Goal: Leave review/rating: Leave review/rating

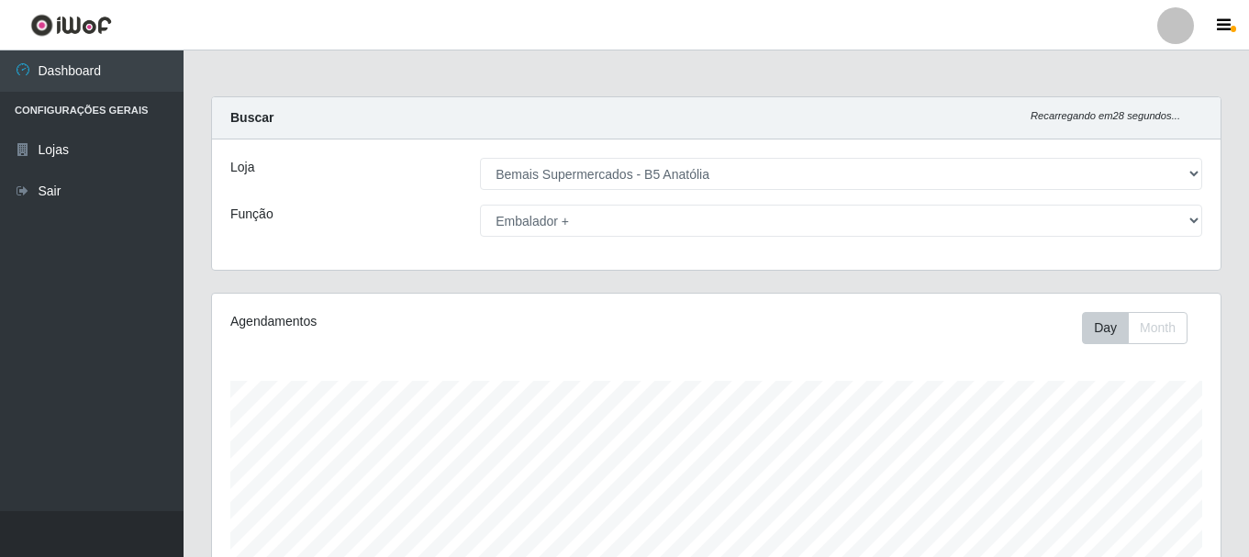
select select "405"
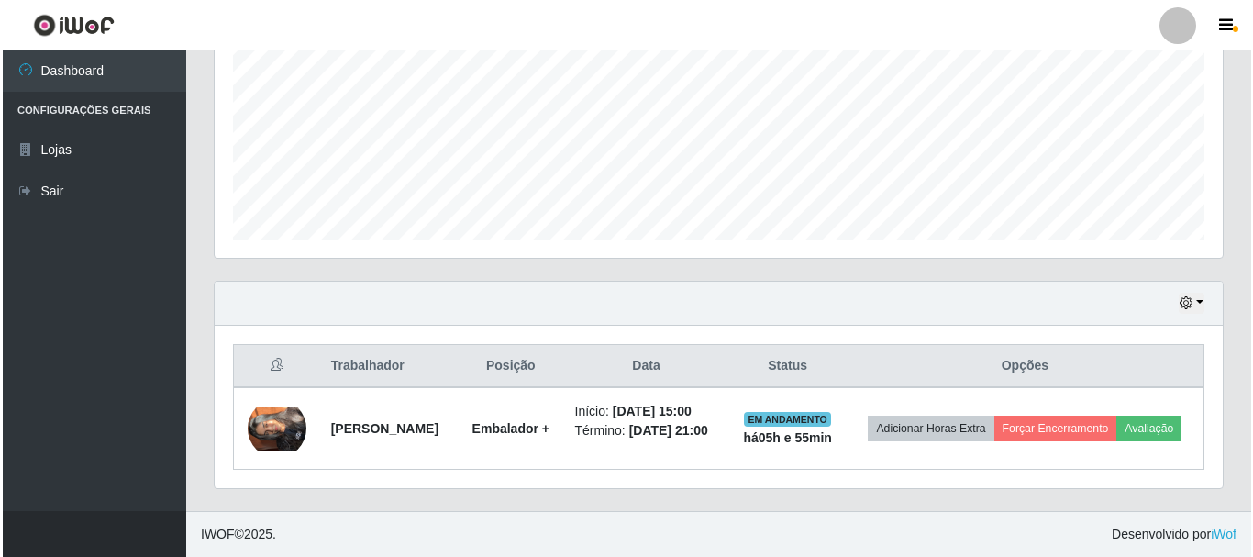
scroll to position [381, 1008]
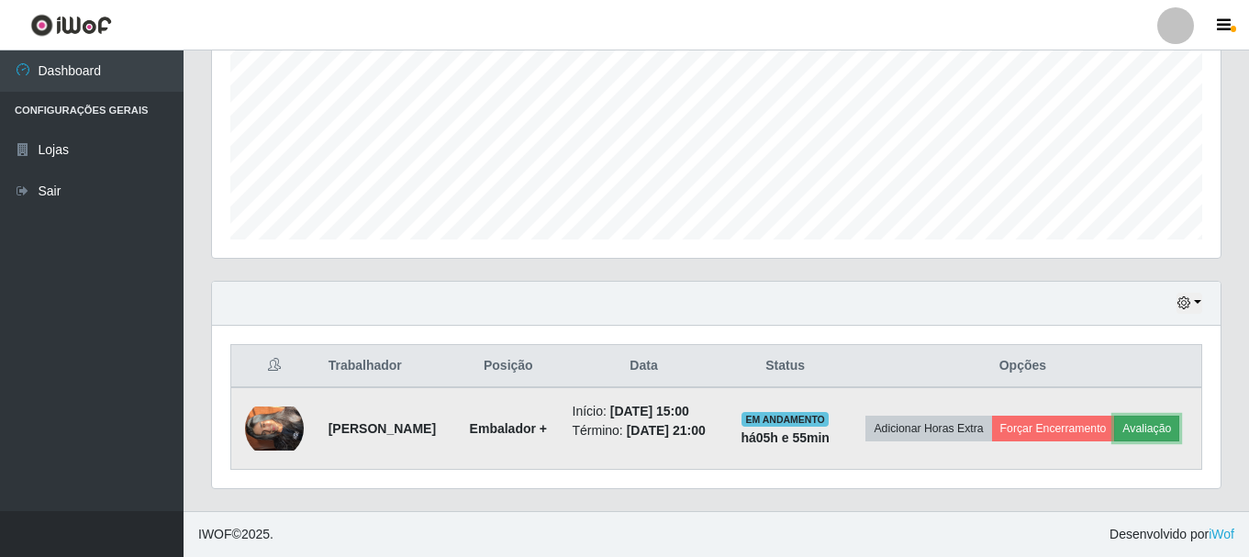
click at [1114, 428] on button "Avaliação" at bounding box center [1146, 429] width 65 height 26
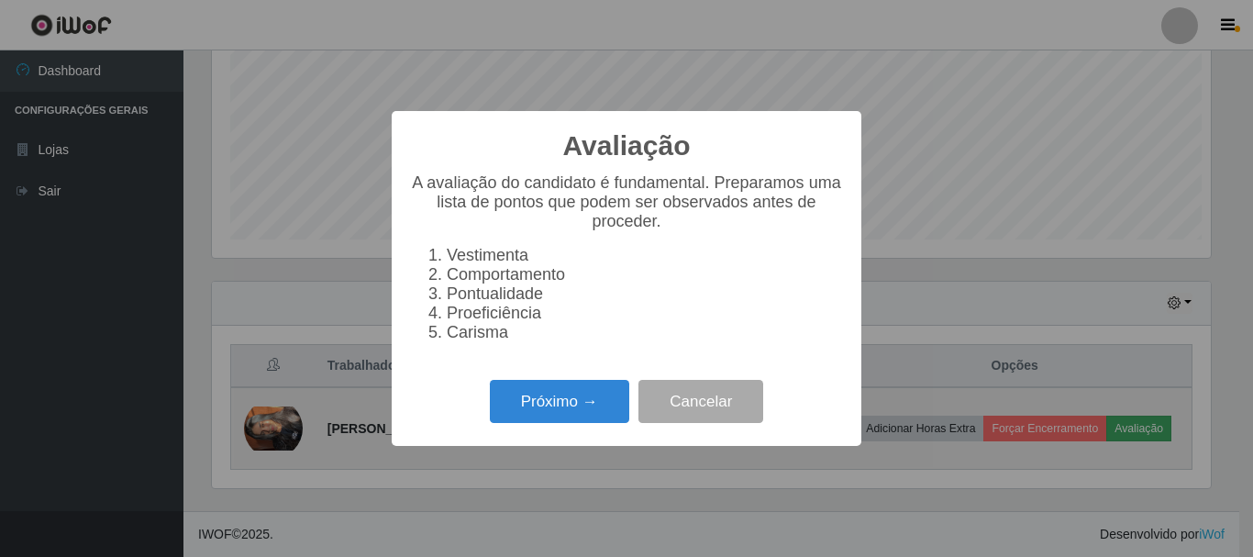
scroll to position [381, 999]
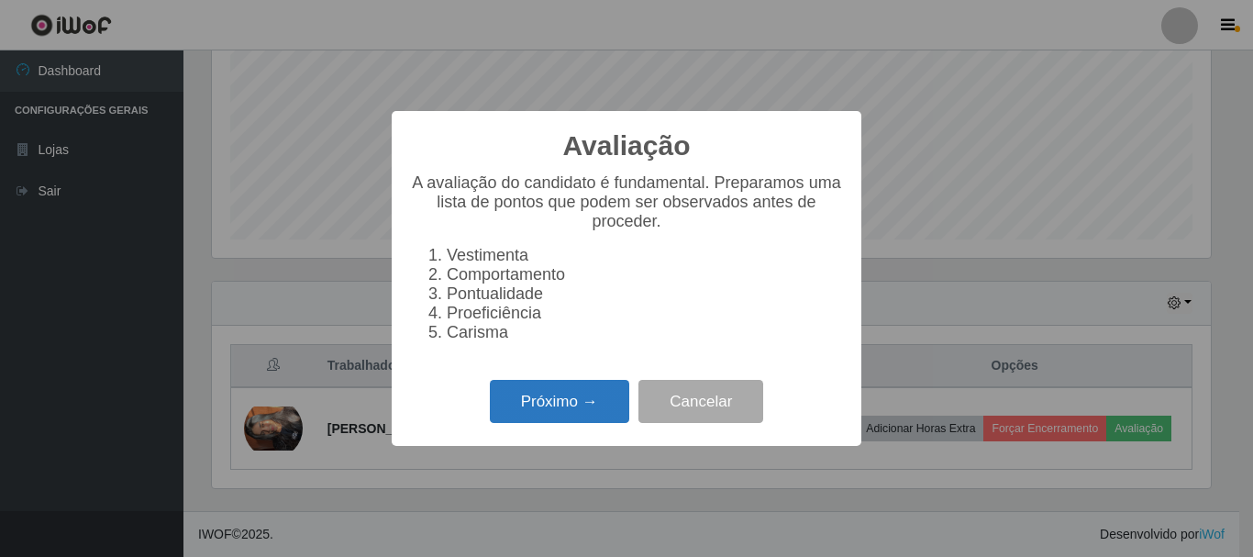
click at [601, 411] on button "Próximo →" at bounding box center [559, 401] width 139 height 43
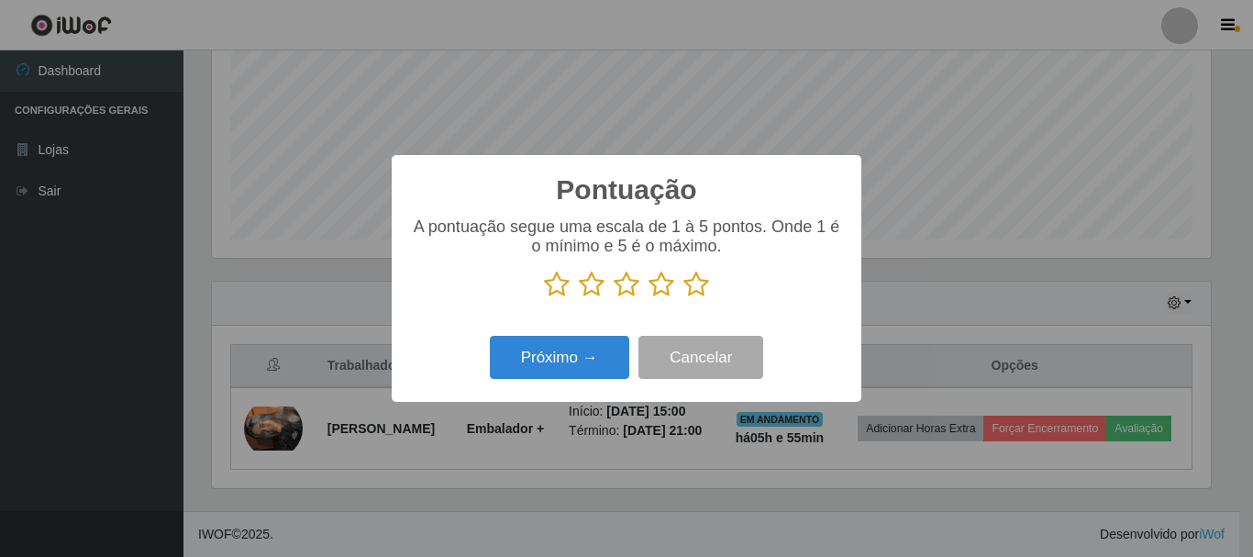
scroll to position [917067, 916449]
click at [706, 289] on icon at bounding box center [696, 285] width 26 height 28
click at [683, 298] on input "radio" at bounding box center [683, 298] width 0 height 0
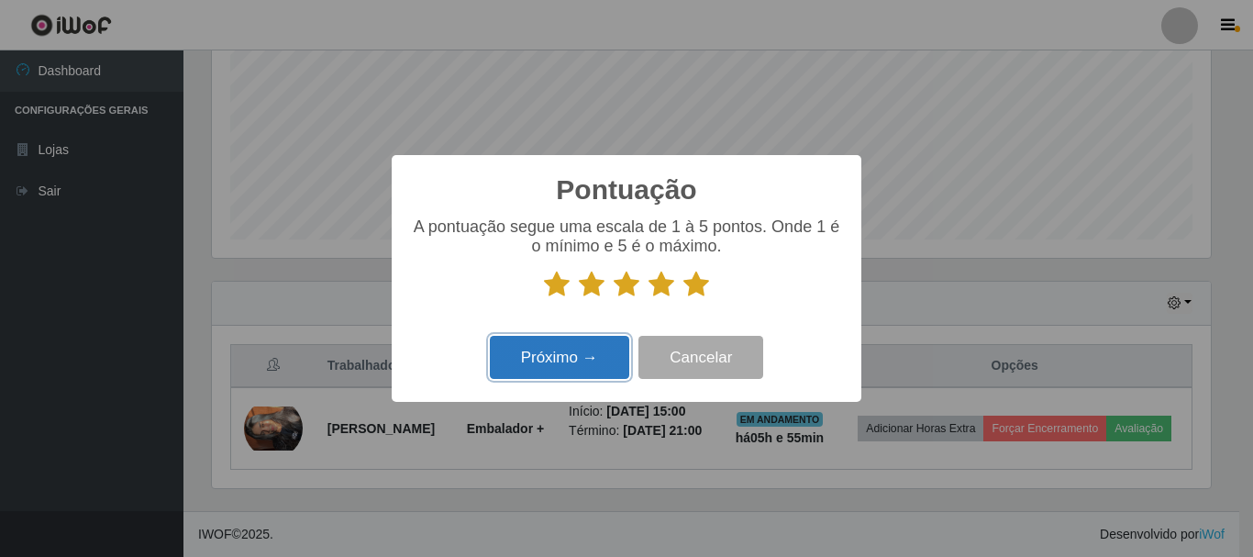
click at [590, 360] on button "Próximo →" at bounding box center [559, 357] width 139 height 43
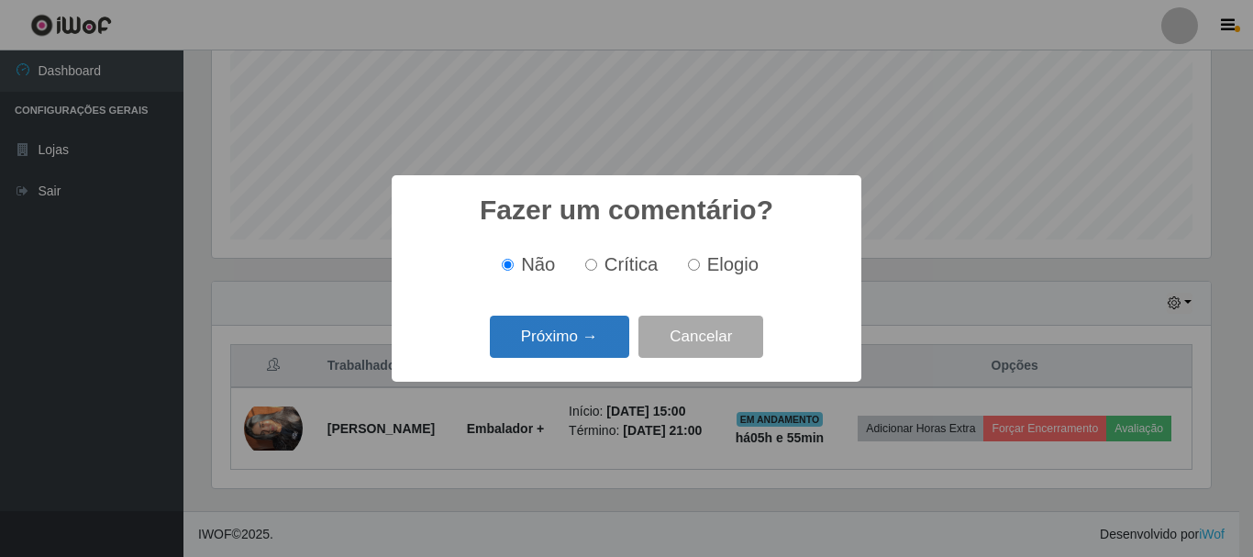
click at [595, 350] on button "Próximo →" at bounding box center [559, 337] width 139 height 43
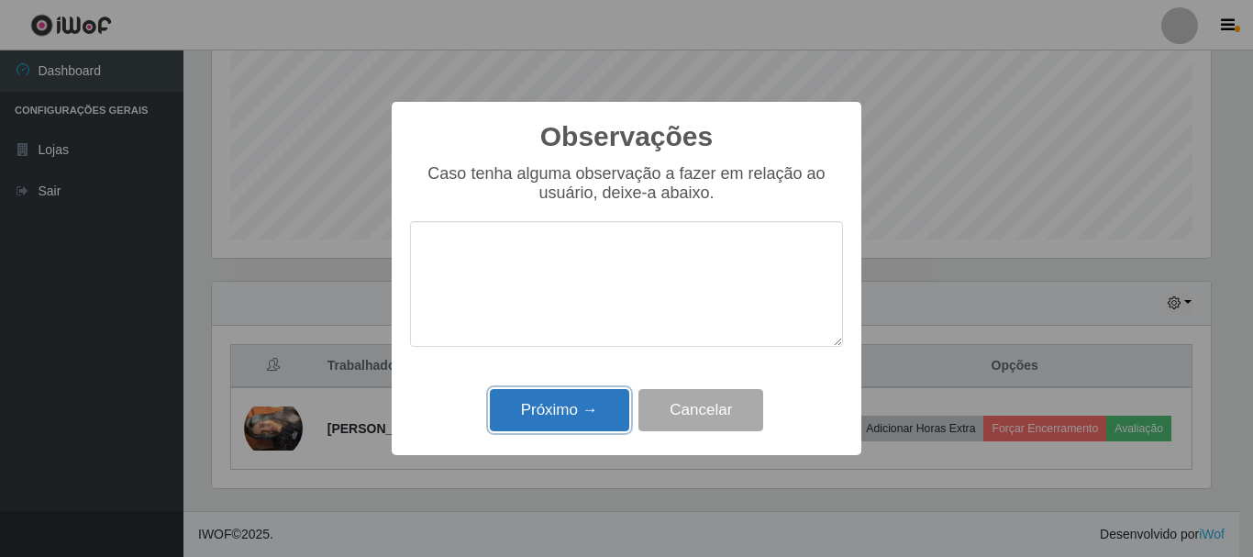
click at [589, 406] on button "Próximo →" at bounding box center [559, 410] width 139 height 43
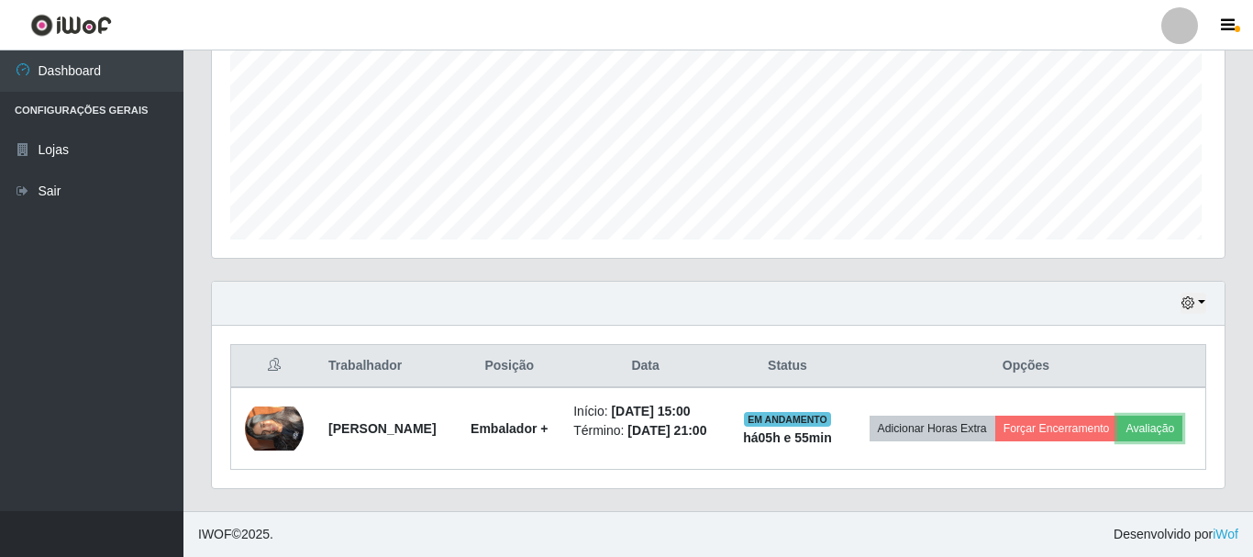
scroll to position [381, 1008]
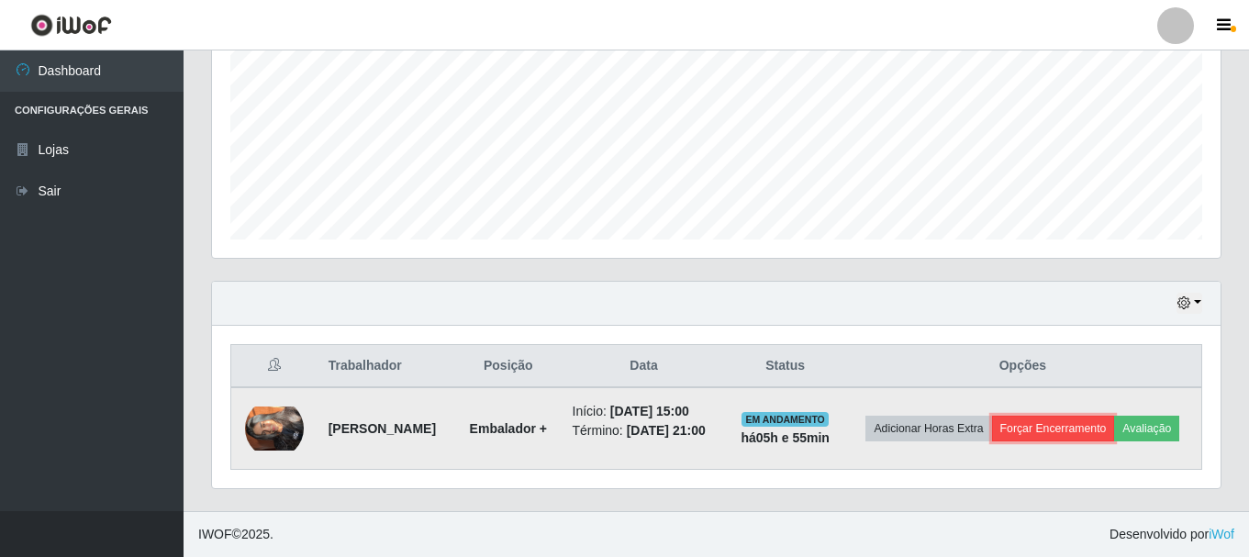
click at [1071, 416] on button "Forçar Encerramento" at bounding box center [1053, 429] width 123 height 26
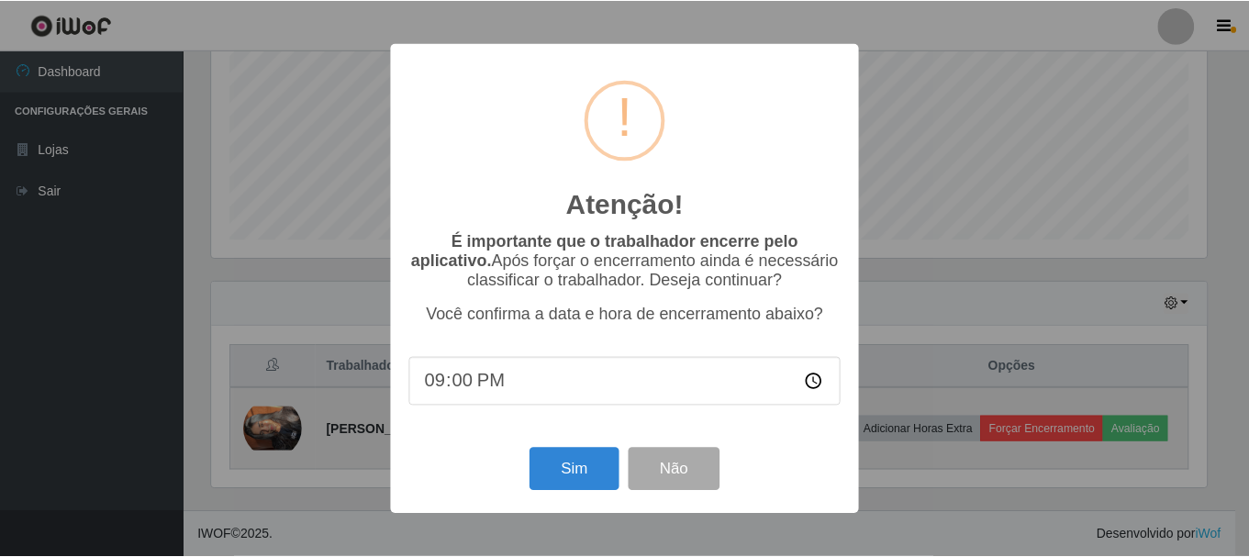
scroll to position [381, 999]
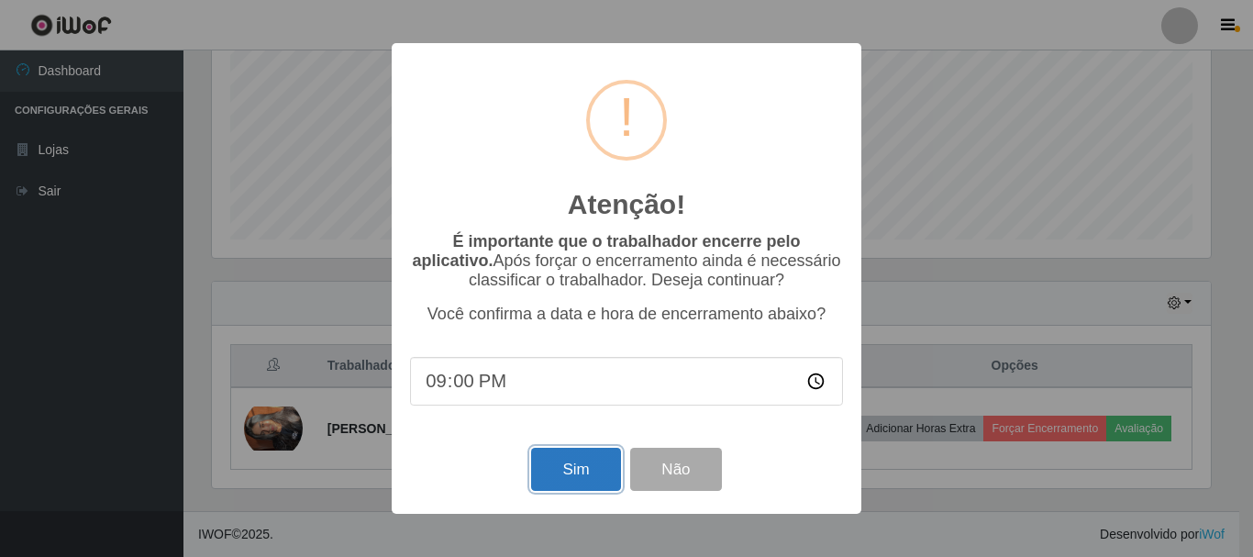
click at [589, 466] on button "Sim" at bounding box center [575, 469] width 89 height 43
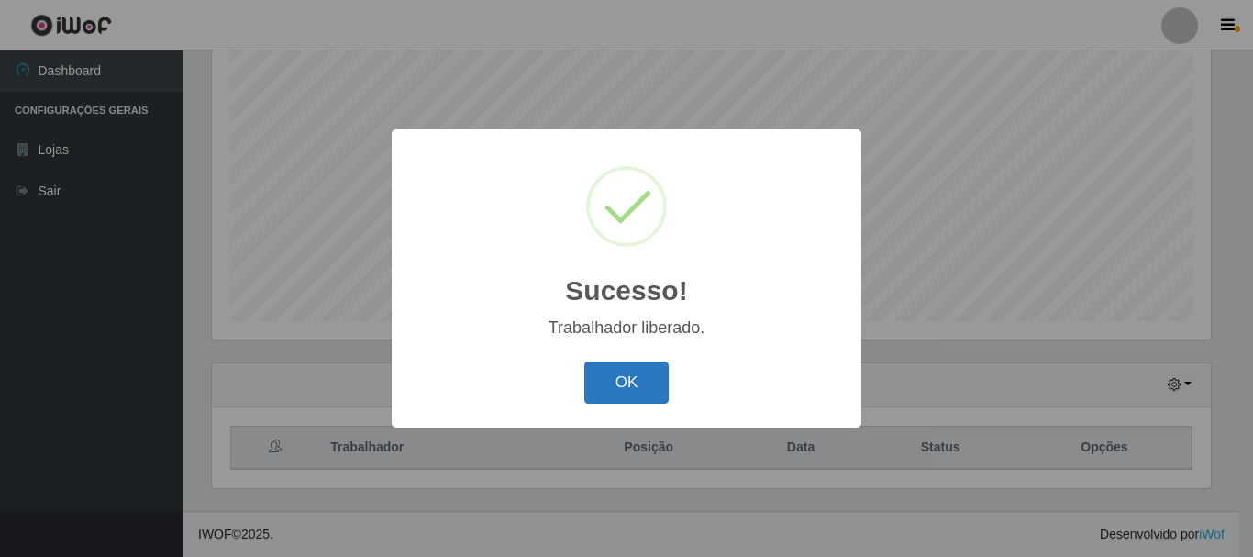
click at [623, 392] on button "OK" at bounding box center [626, 382] width 85 height 43
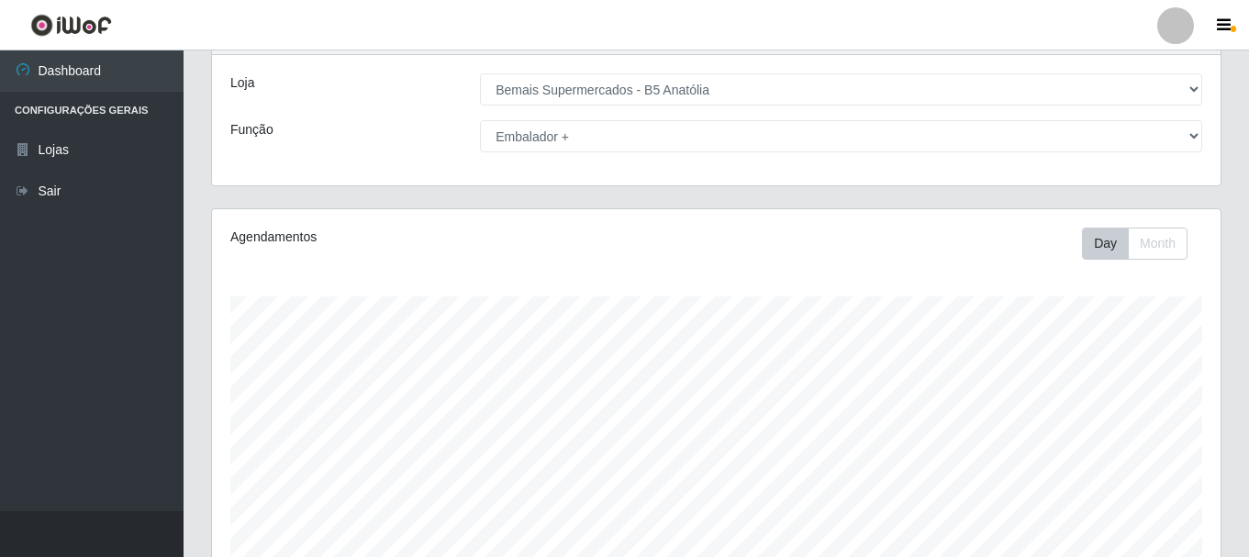
scroll to position [0, 0]
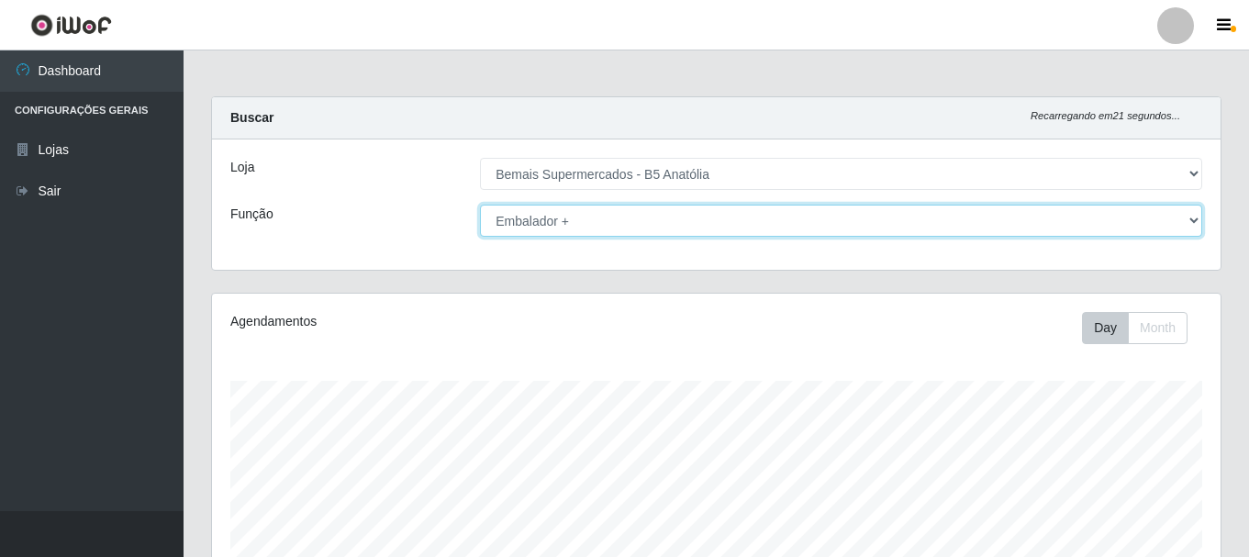
click at [690, 223] on select "[Selecione...] ASG ASG + ASG ++ Auxiliar de Estacionamento Auxiliar de Estacion…" at bounding box center [841, 221] width 722 height 32
select select "72"
click at [480, 205] on select "[Selecione...] ASG ASG + ASG ++ Auxiliar de Estacionamento Auxiliar de Estacion…" at bounding box center [841, 221] width 722 height 32
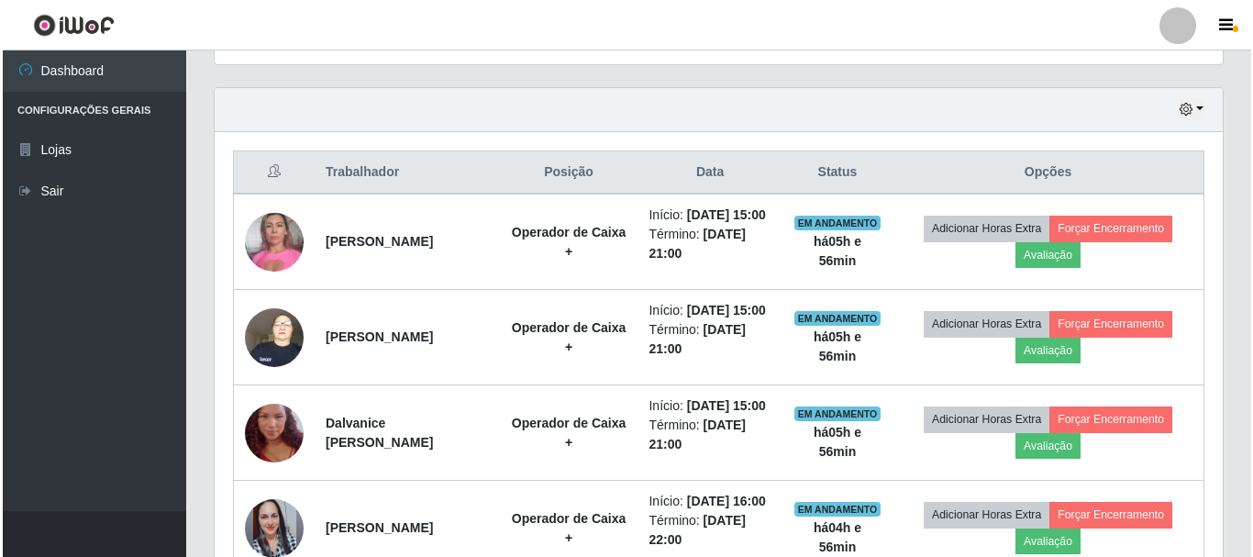
scroll to position [550, 0]
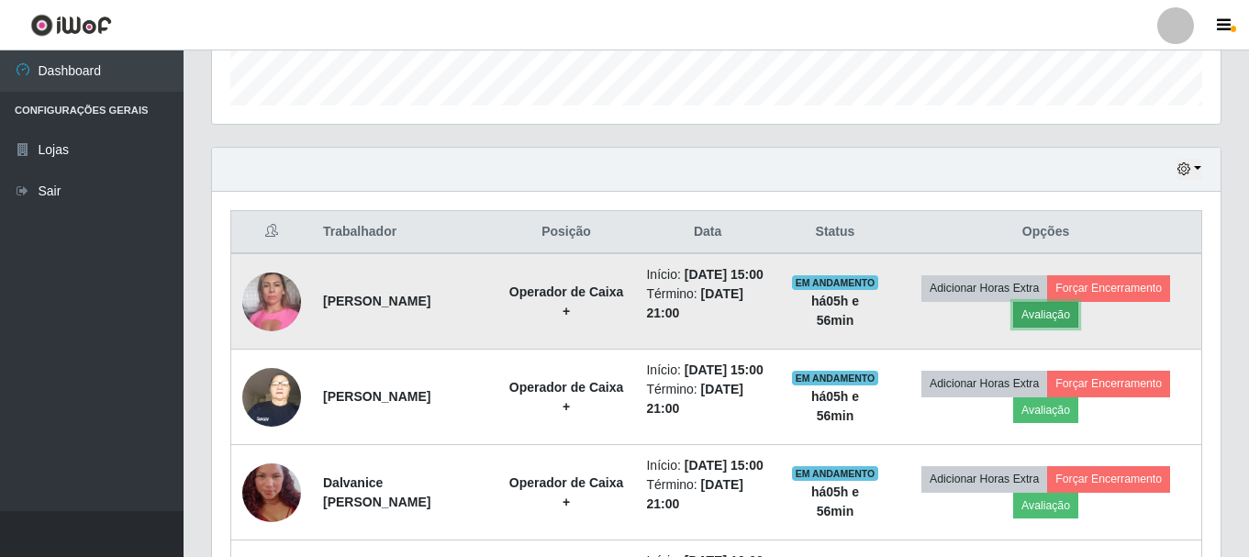
click at [1048, 328] on button "Avaliação" at bounding box center [1045, 315] width 65 height 26
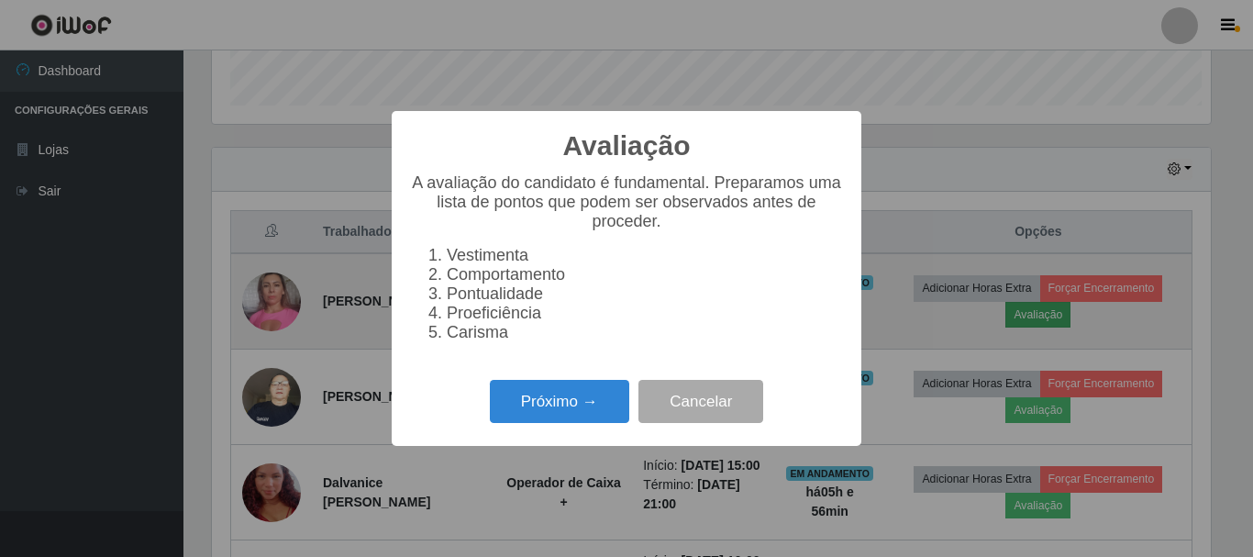
scroll to position [381, 999]
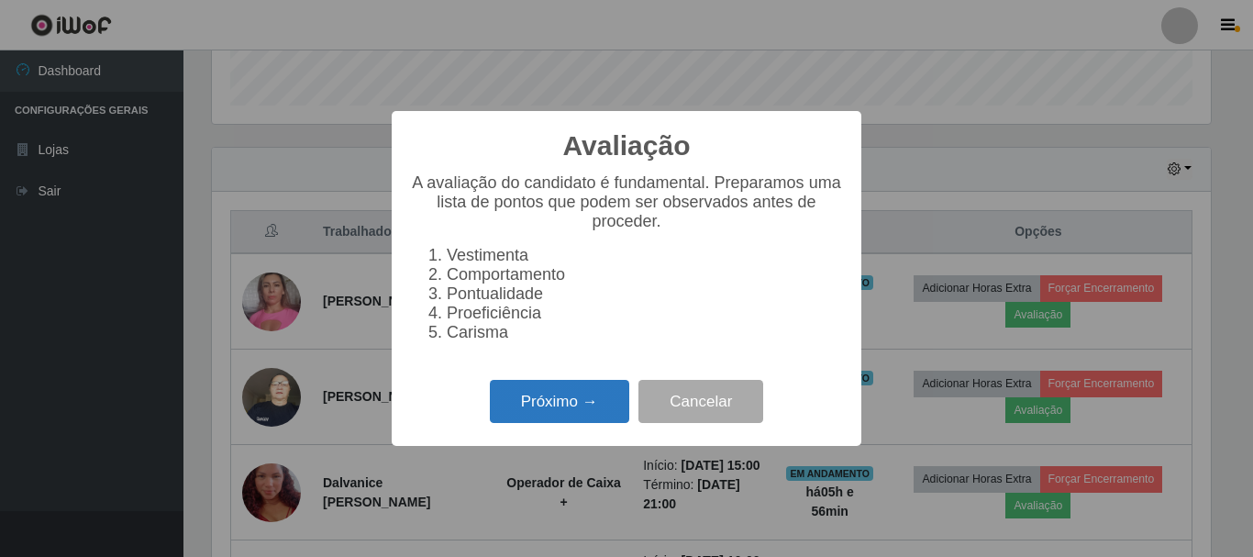
click at [585, 407] on button "Próximo →" at bounding box center [559, 401] width 139 height 43
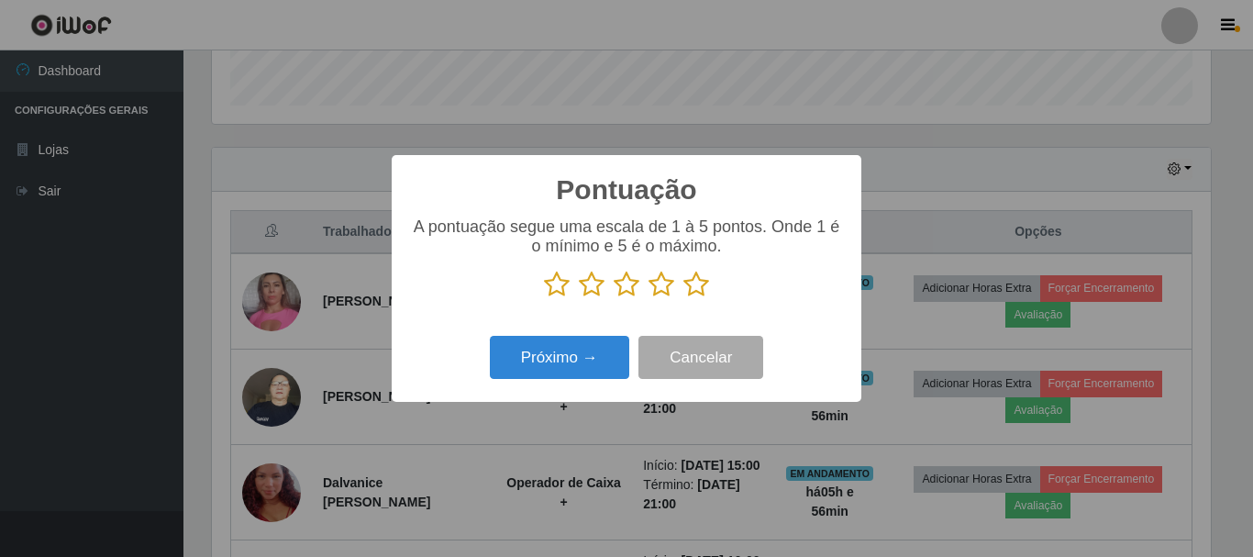
scroll to position [917067, 916449]
click at [696, 290] on icon at bounding box center [696, 285] width 26 height 28
click at [683, 298] on input "radio" at bounding box center [683, 298] width 0 height 0
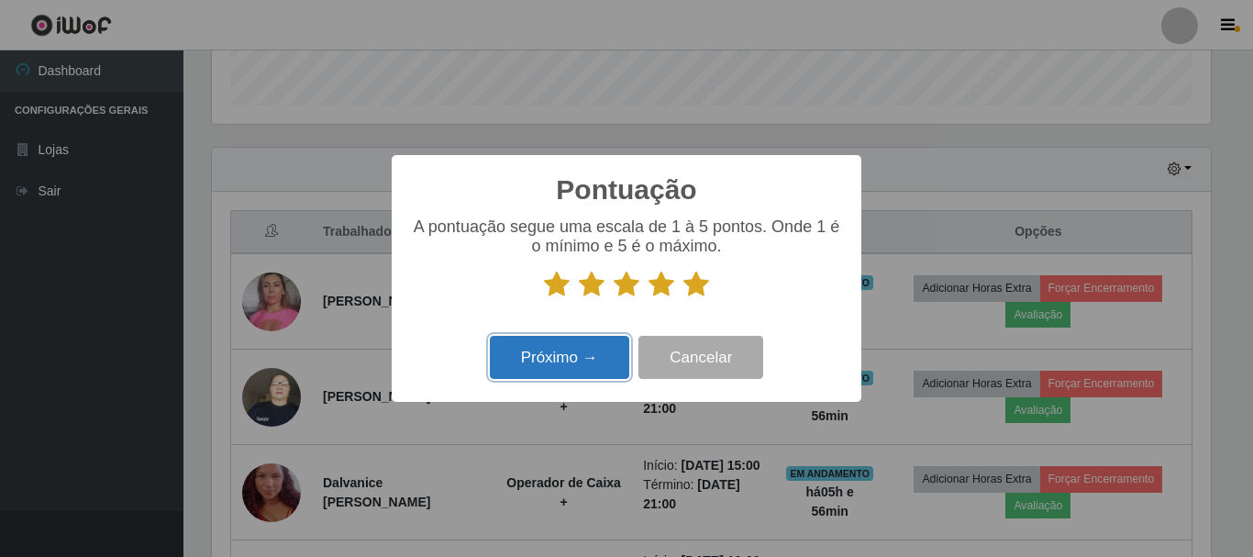
click at [588, 350] on button "Próximo →" at bounding box center [559, 357] width 139 height 43
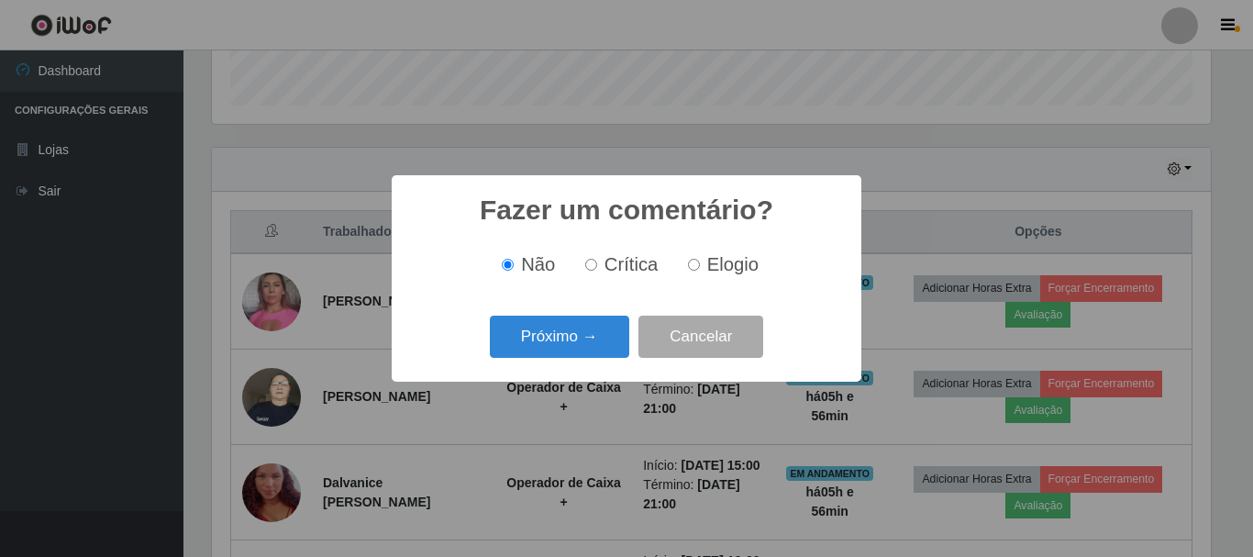
click at [588, 350] on button "Próximo →" at bounding box center [559, 337] width 139 height 43
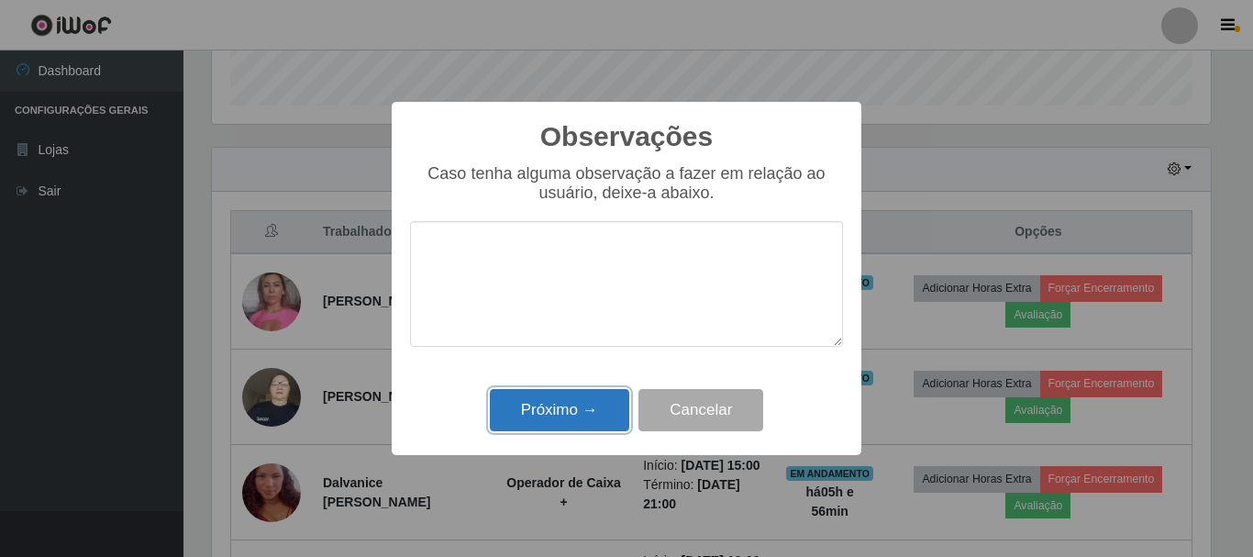
click at [572, 408] on button "Próximo →" at bounding box center [559, 410] width 139 height 43
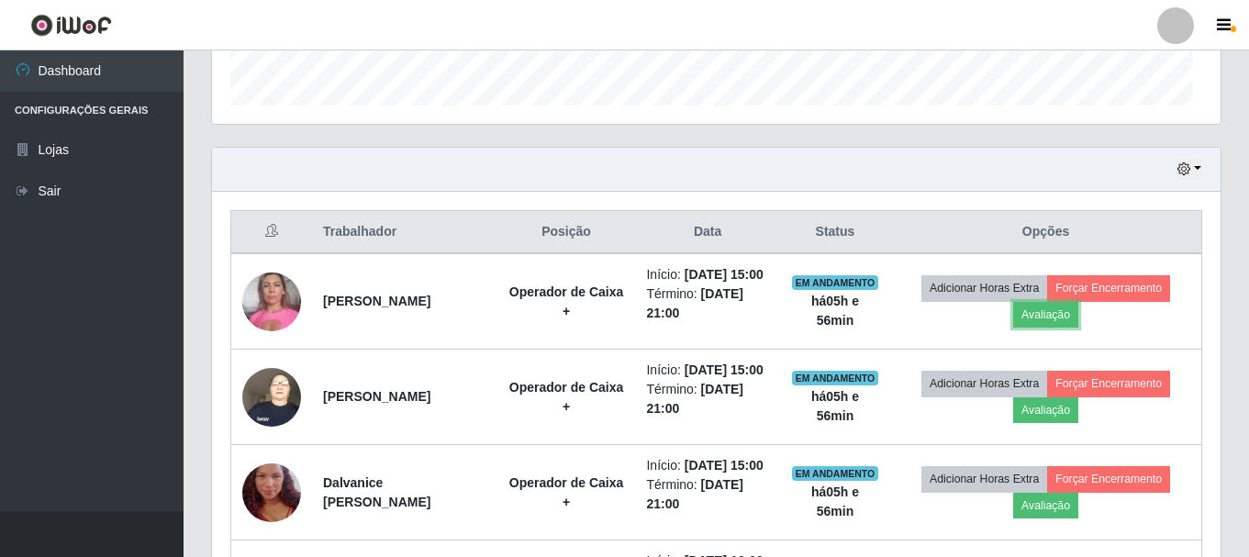
scroll to position [381, 1008]
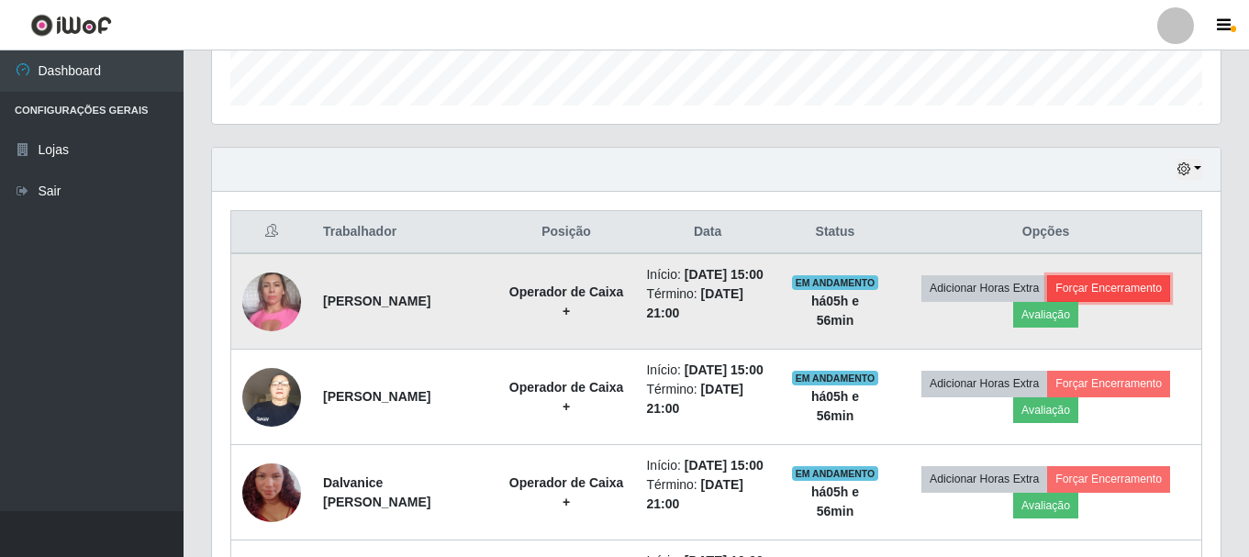
click at [1083, 288] on button "Forçar Encerramento" at bounding box center [1108, 288] width 123 height 26
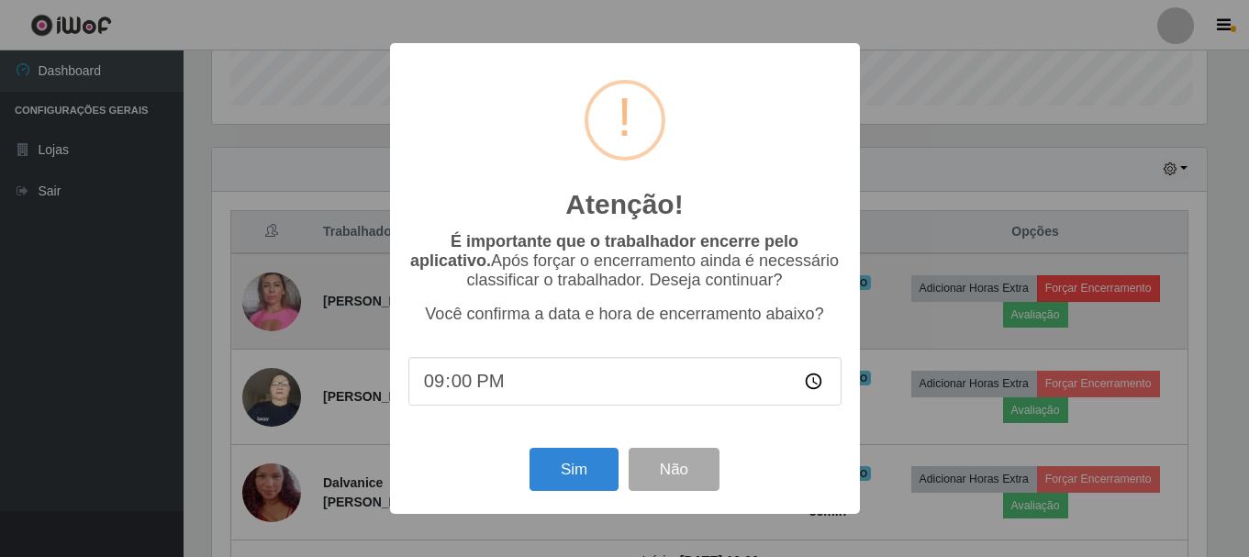
scroll to position [381, 999]
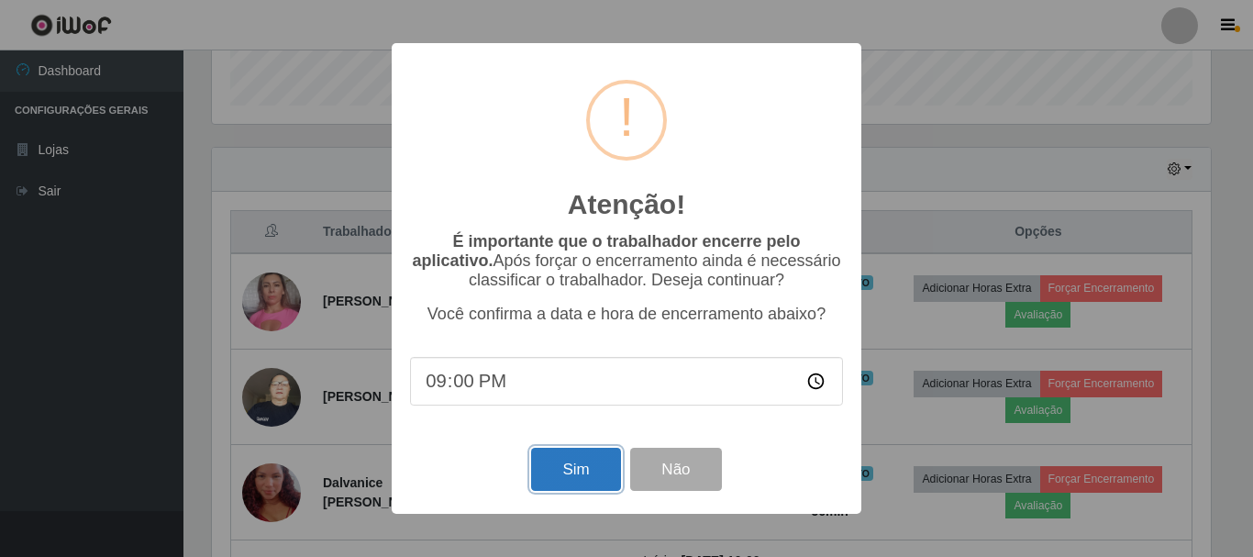
click at [600, 468] on button "Sim" at bounding box center [575, 469] width 89 height 43
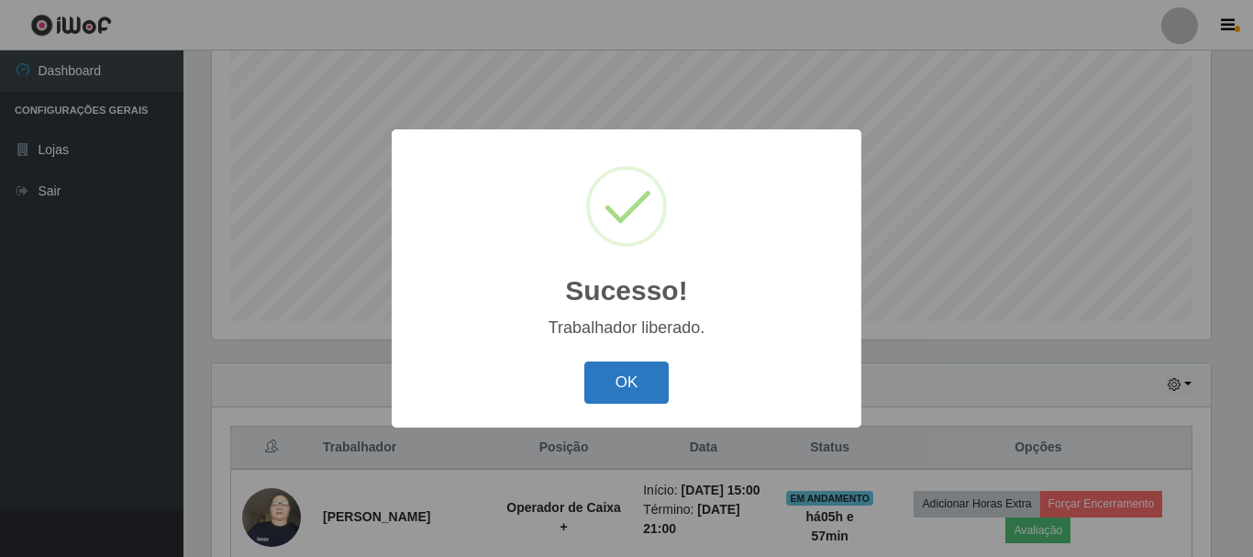
click at [638, 369] on button "OK" at bounding box center [626, 382] width 85 height 43
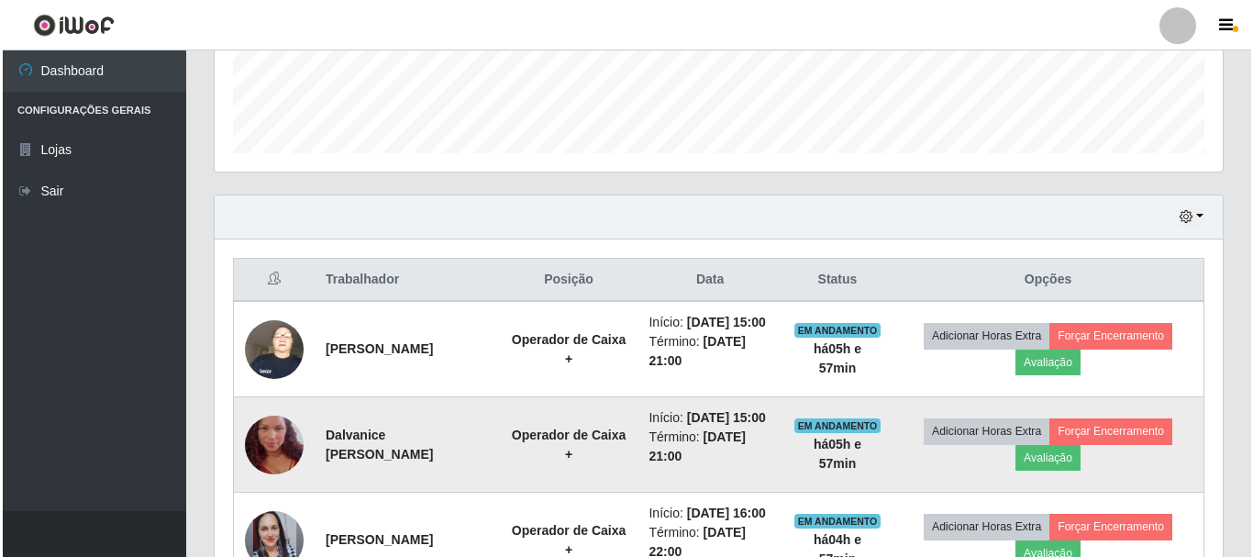
scroll to position [518, 0]
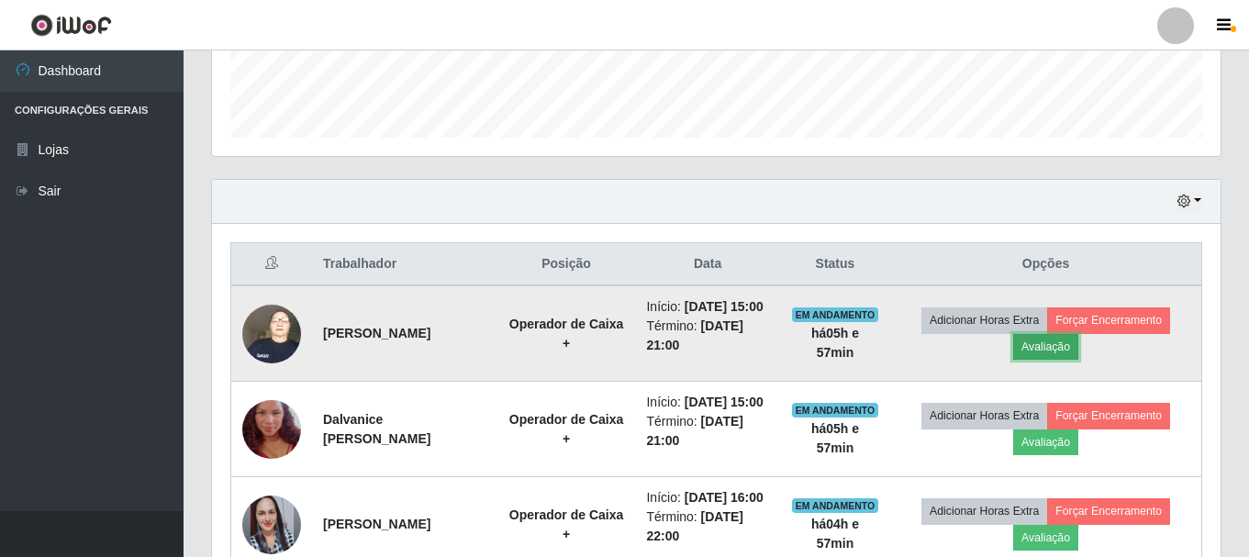
click at [1071, 360] on button "Avaliação" at bounding box center [1045, 347] width 65 height 26
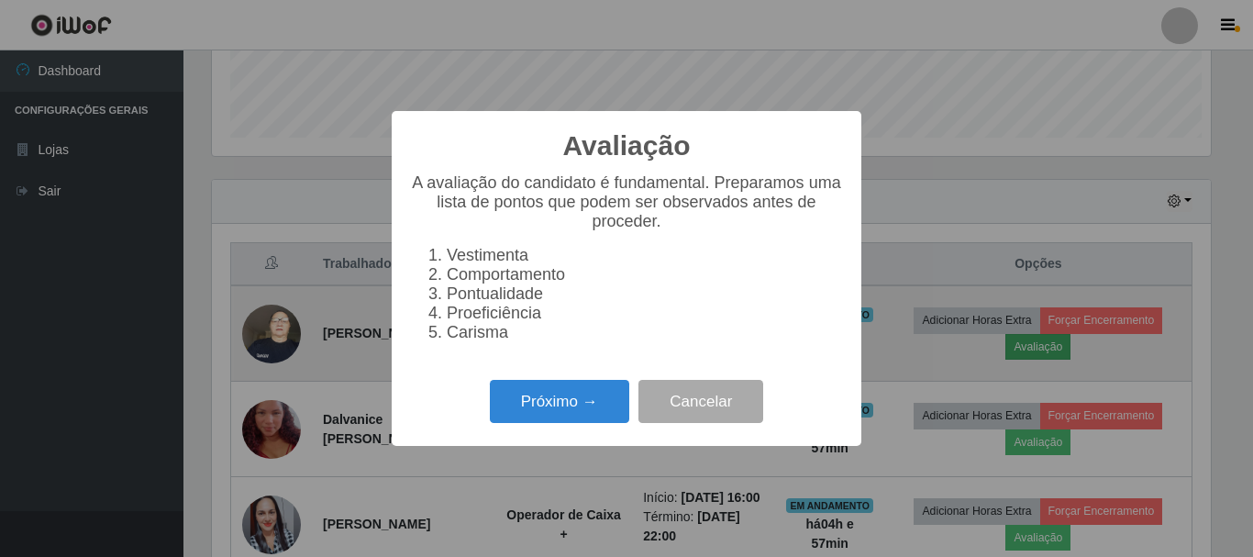
scroll to position [381, 999]
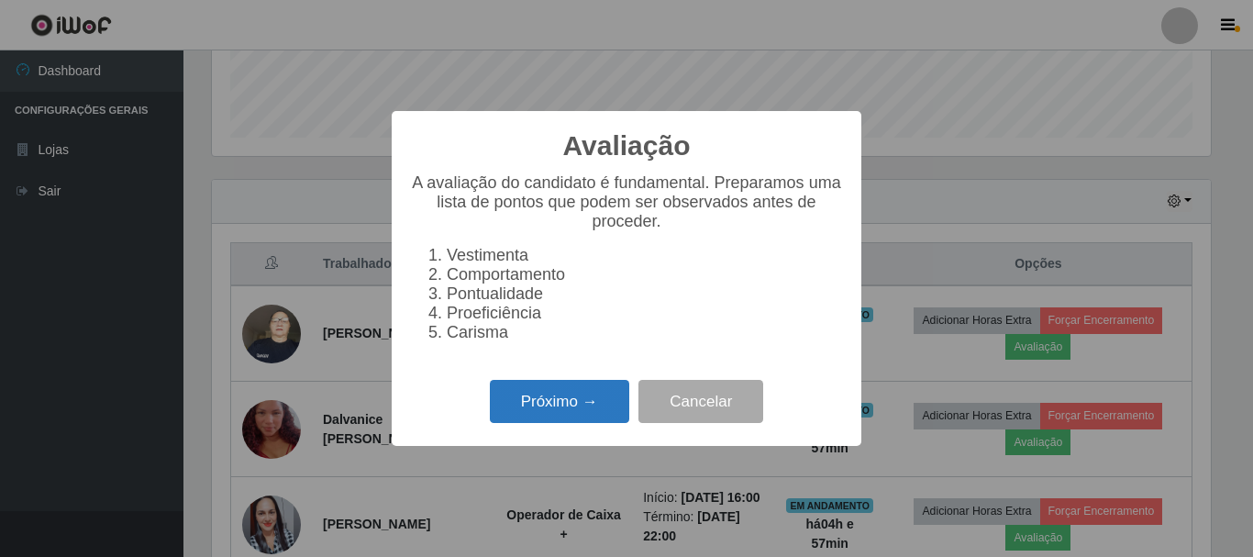
click at [586, 412] on button "Próximo →" at bounding box center [559, 401] width 139 height 43
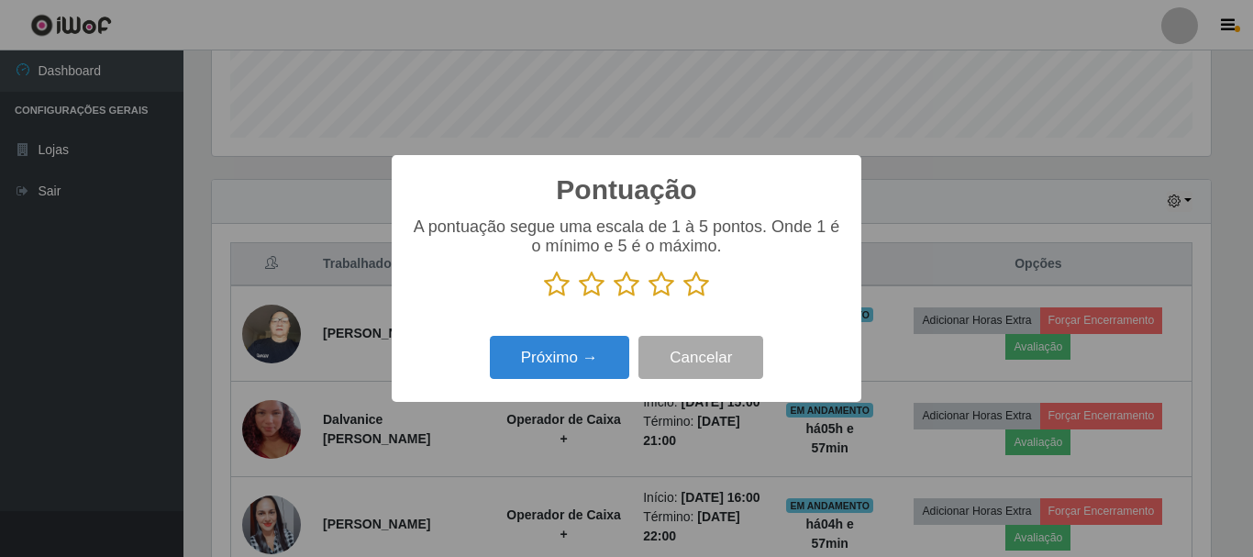
scroll to position [917067, 916449]
click at [700, 287] on icon at bounding box center [696, 285] width 26 height 28
click at [683, 298] on input "radio" at bounding box center [683, 298] width 0 height 0
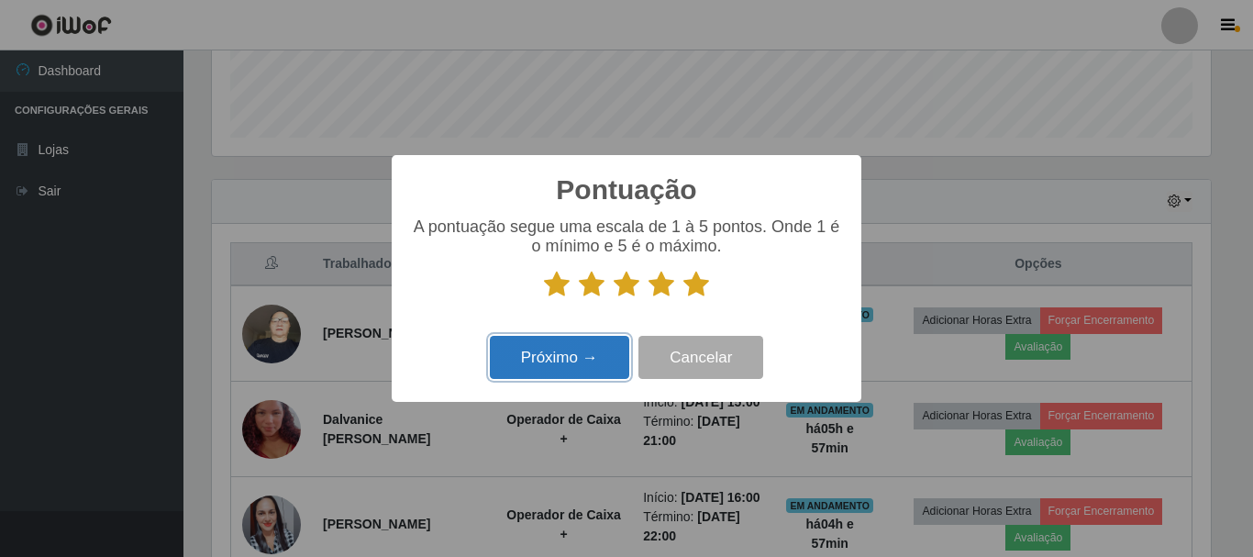
click at [572, 365] on button "Próximo →" at bounding box center [559, 357] width 139 height 43
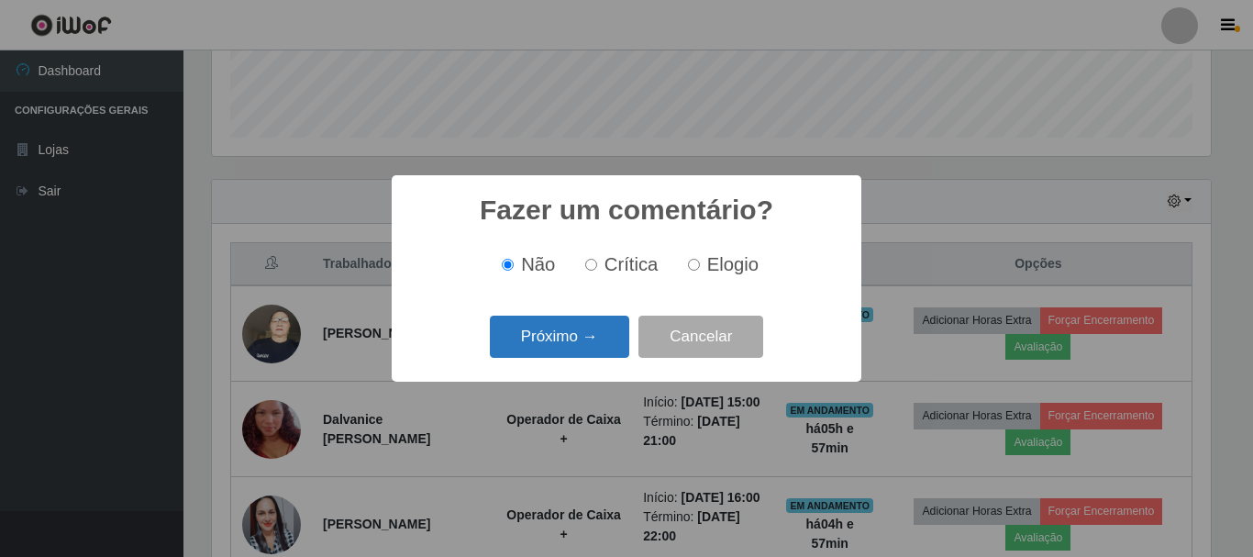
click at [577, 339] on button "Próximo →" at bounding box center [559, 337] width 139 height 43
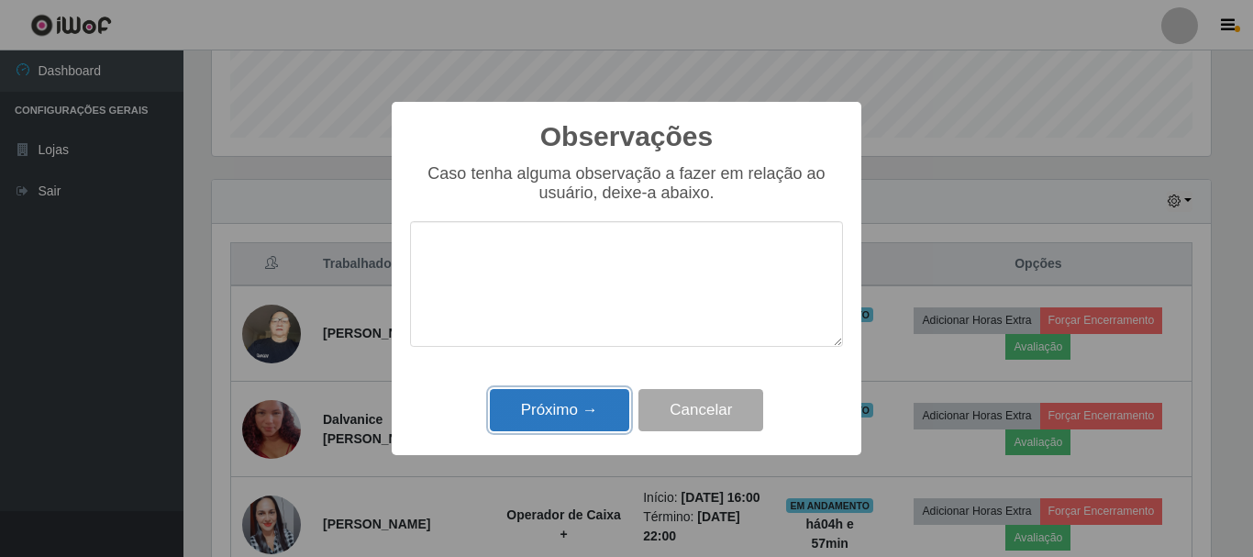
click at [582, 401] on button "Próximo →" at bounding box center [559, 410] width 139 height 43
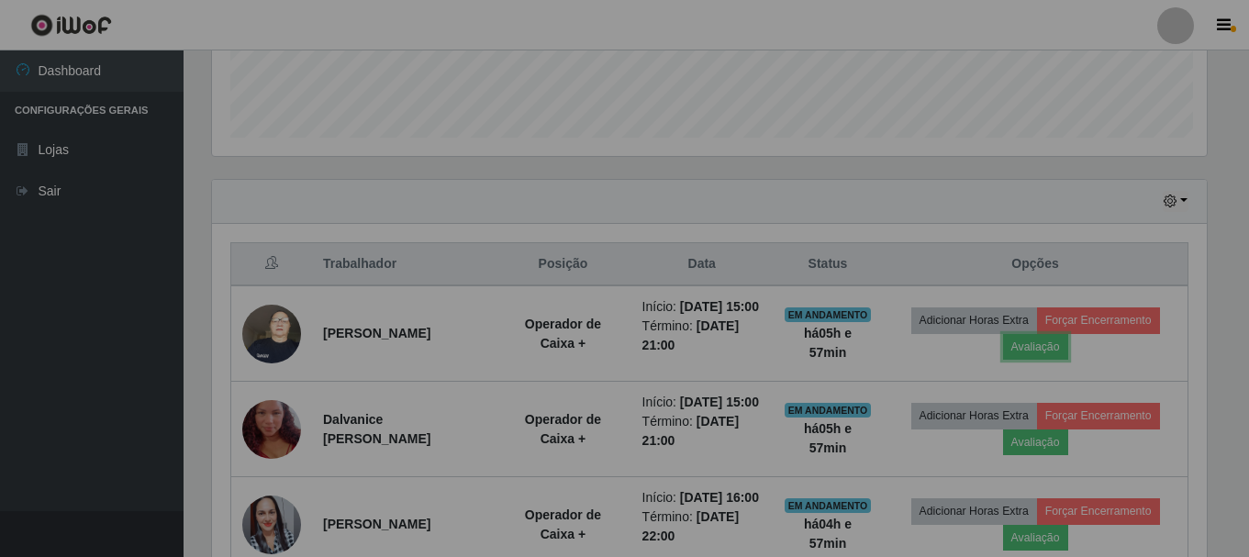
scroll to position [381, 1008]
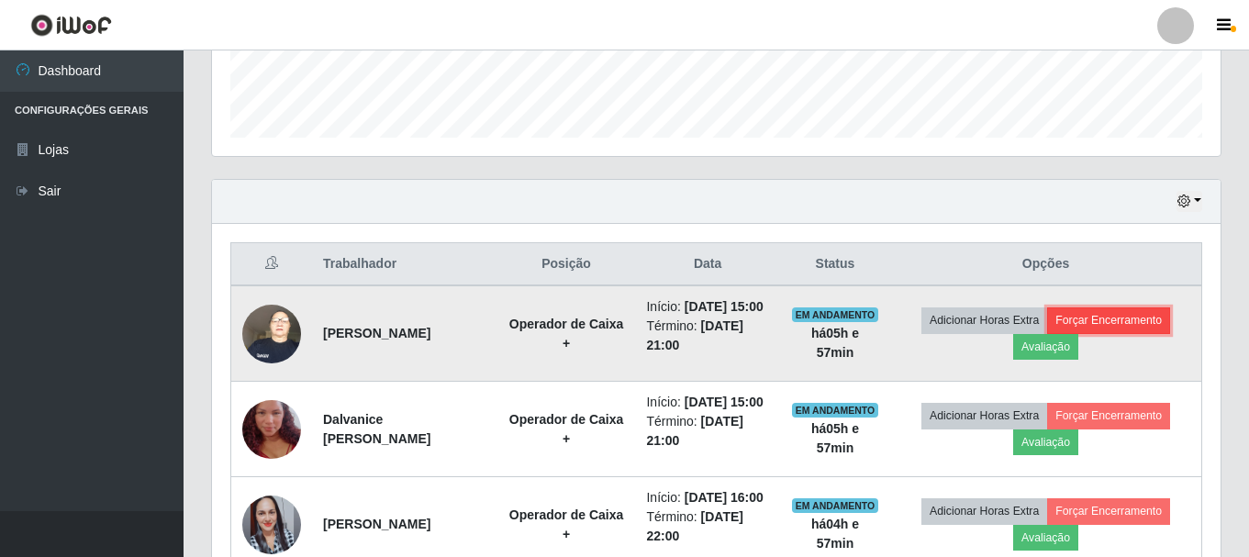
click at [1133, 329] on button "Forçar Encerramento" at bounding box center [1108, 320] width 123 height 26
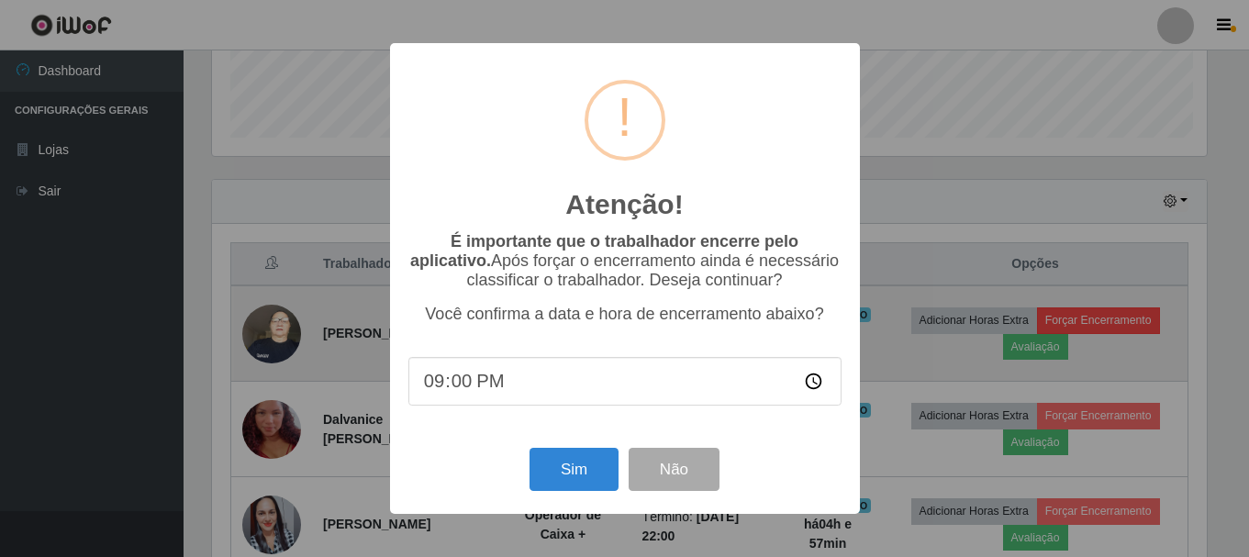
scroll to position [381, 999]
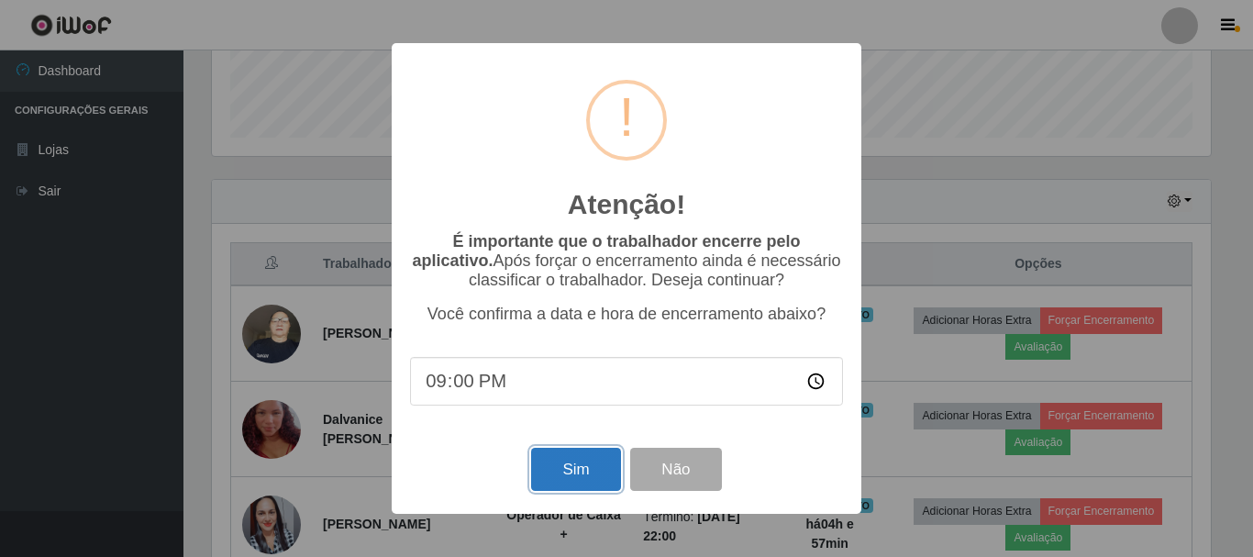
click at [586, 458] on button "Sim" at bounding box center [575, 469] width 89 height 43
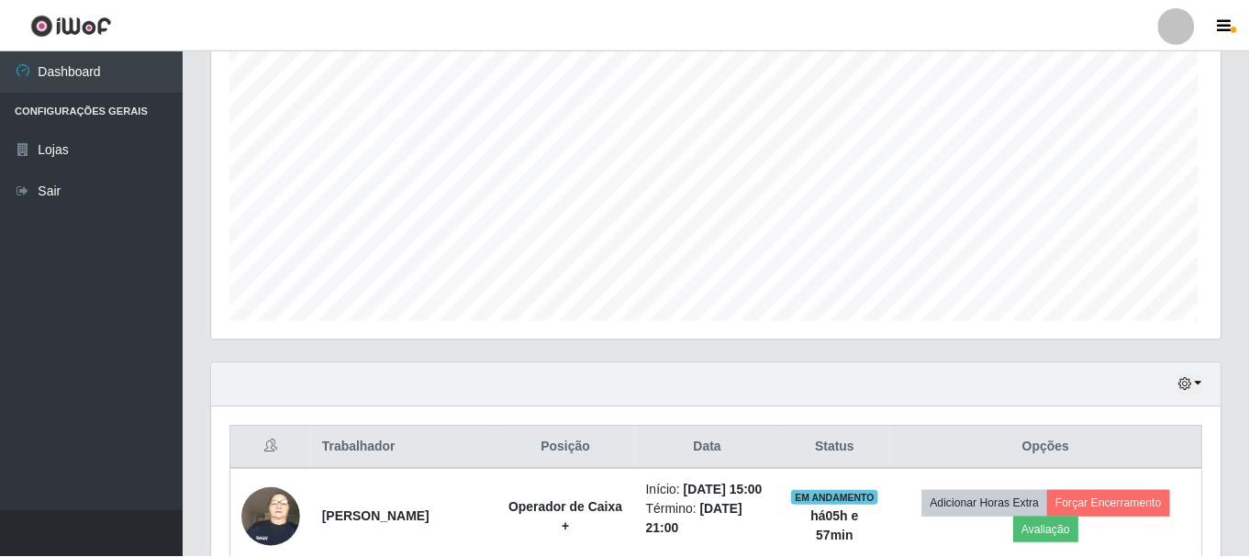
scroll to position [0, 0]
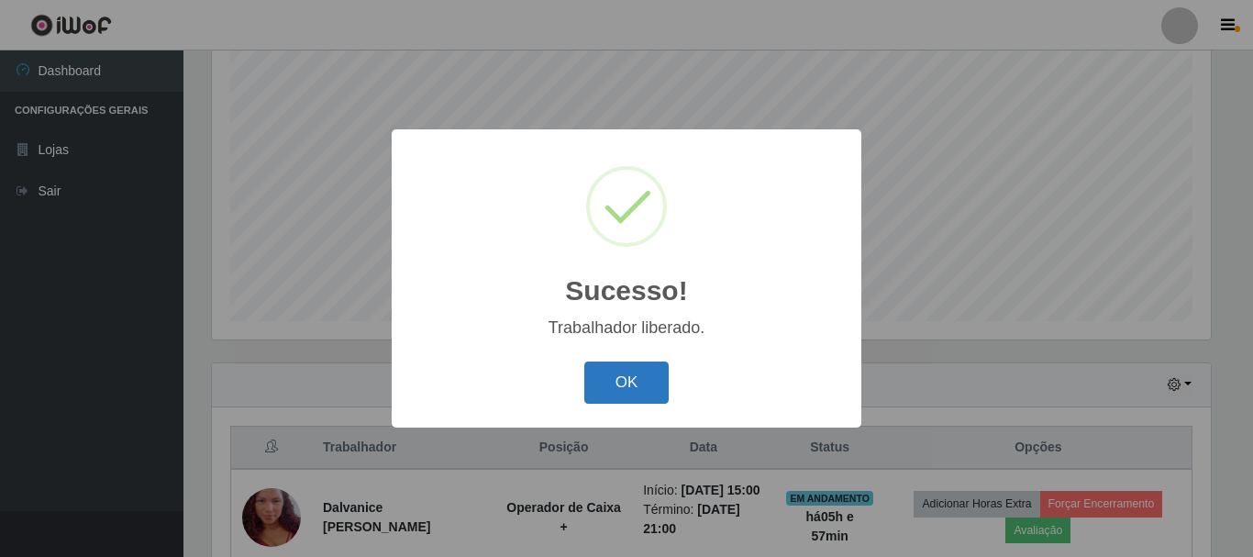
click at [630, 382] on button "OK" at bounding box center [626, 382] width 85 height 43
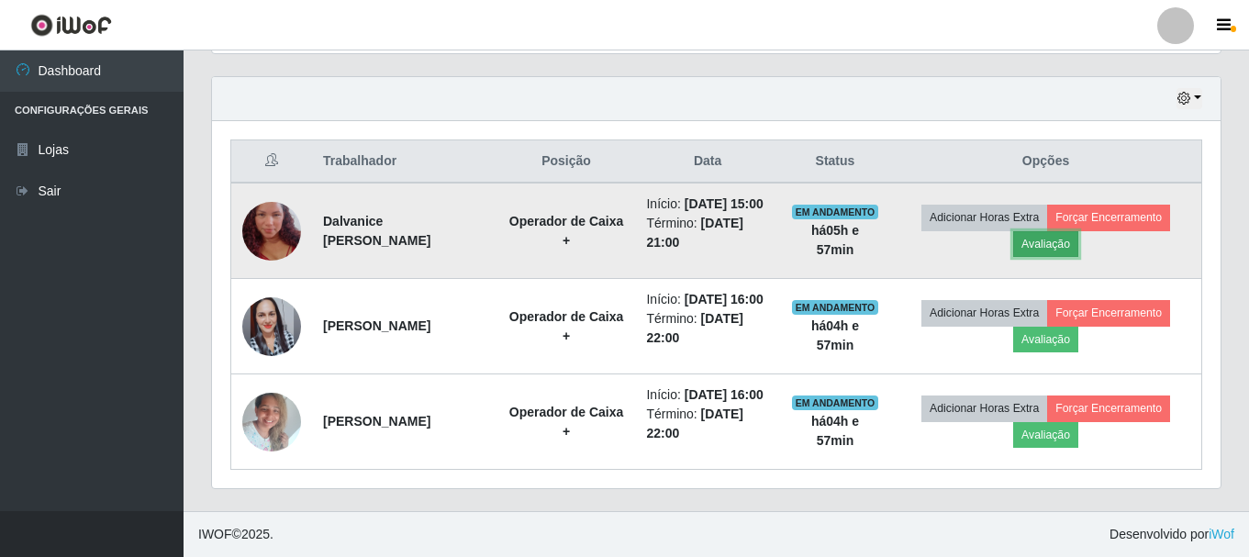
click at [1056, 231] on button "Avaliação" at bounding box center [1045, 244] width 65 height 26
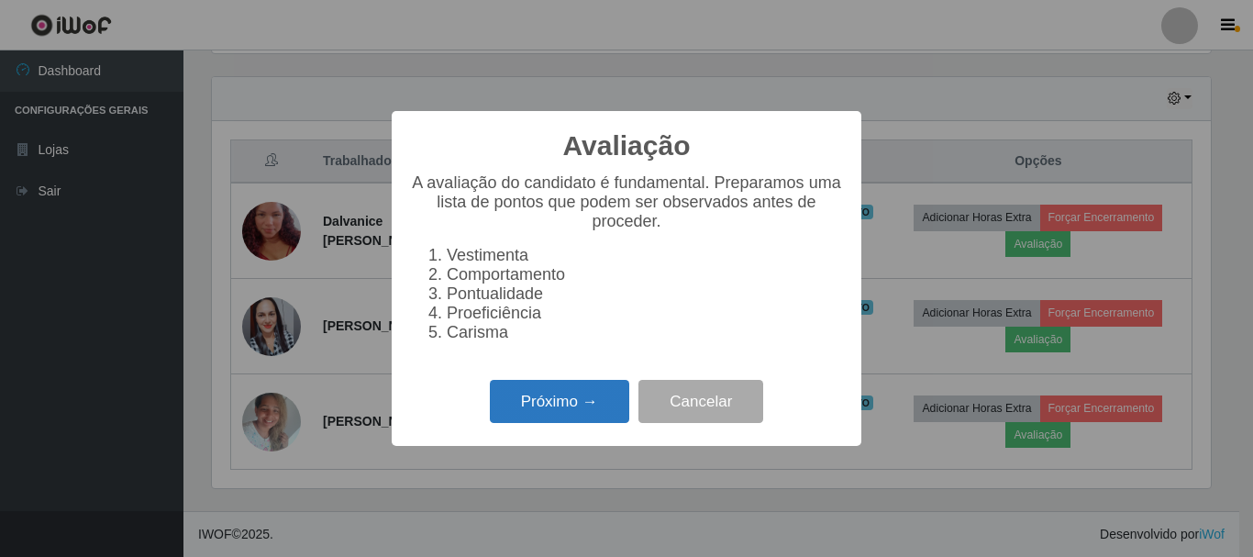
click at [609, 400] on button "Próximo →" at bounding box center [559, 401] width 139 height 43
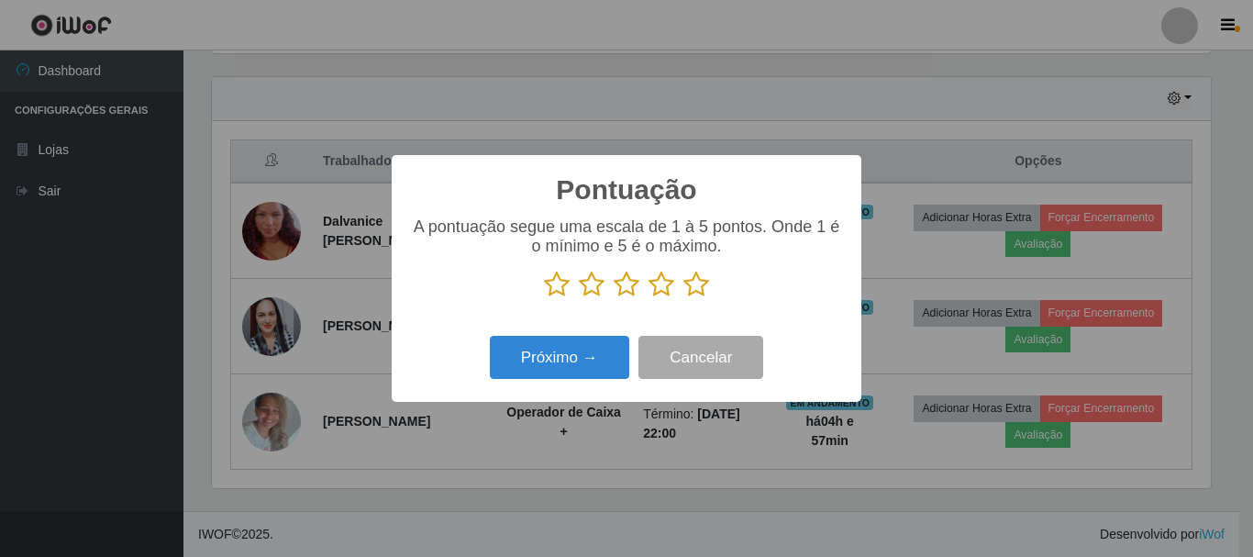
drag, startPoint x: 701, startPoint y: 286, endPoint x: 667, endPoint y: 303, distance: 37.7
click at [701, 285] on icon at bounding box center [696, 285] width 26 height 28
click at [683, 298] on input "radio" at bounding box center [683, 298] width 0 height 0
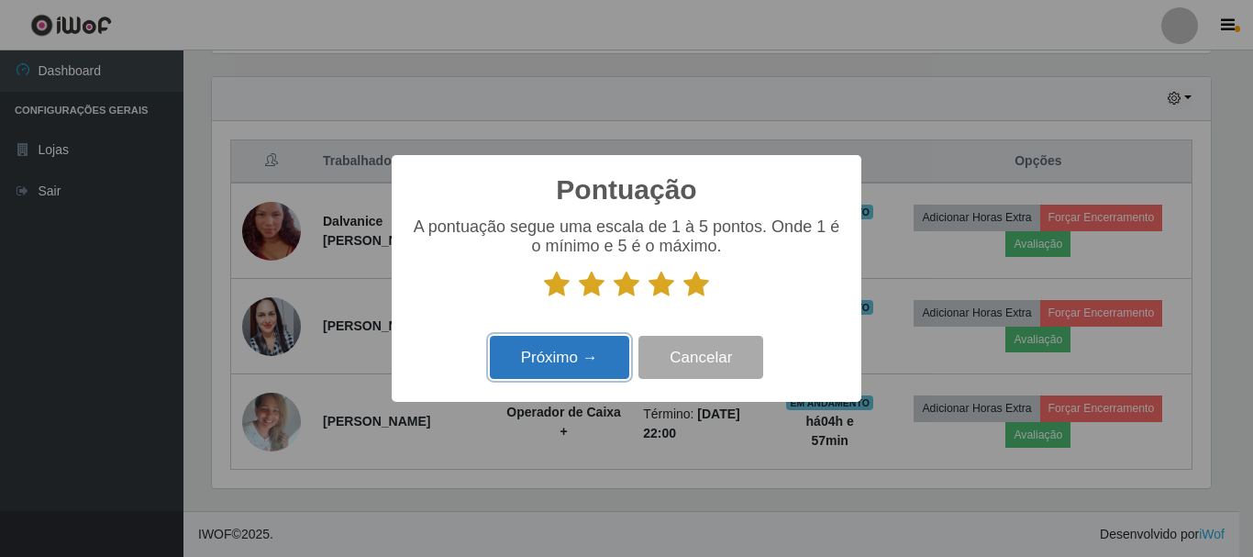
click at [565, 365] on button "Próximo →" at bounding box center [559, 357] width 139 height 43
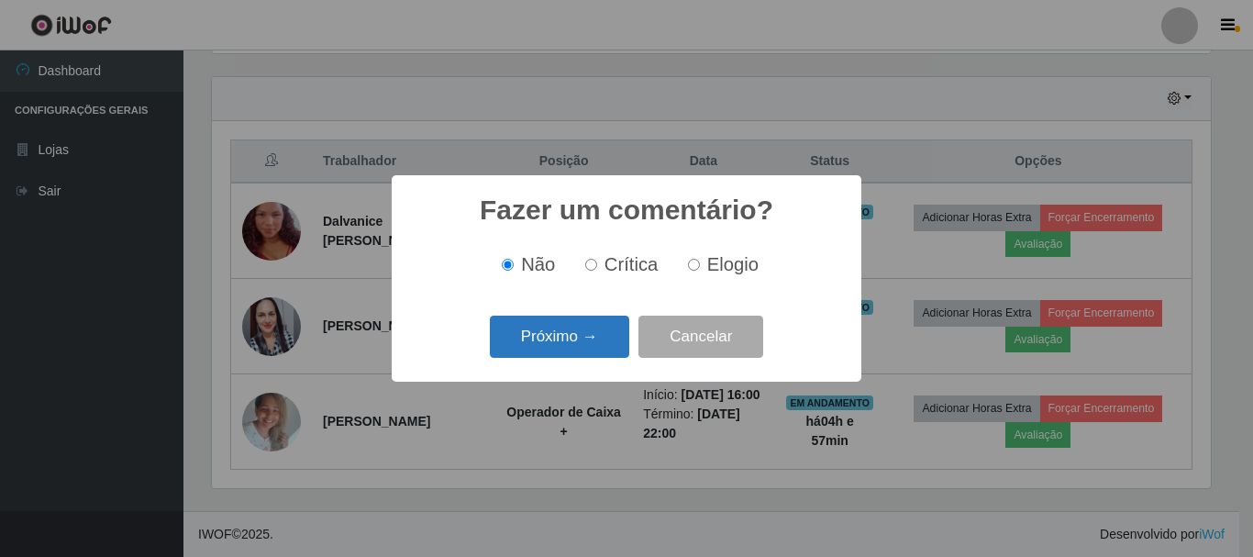
click at [583, 333] on button "Próximo →" at bounding box center [559, 337] width 139 height 43
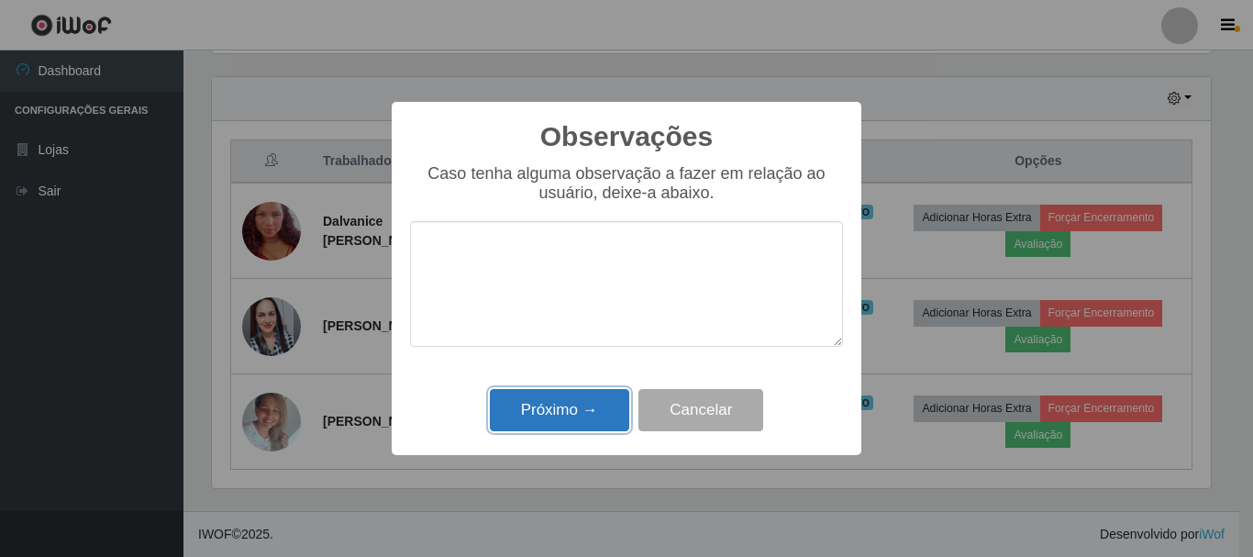
click at [580, 428] on button "Próximo →" at bounding box center [559, 410] width 139 height 43
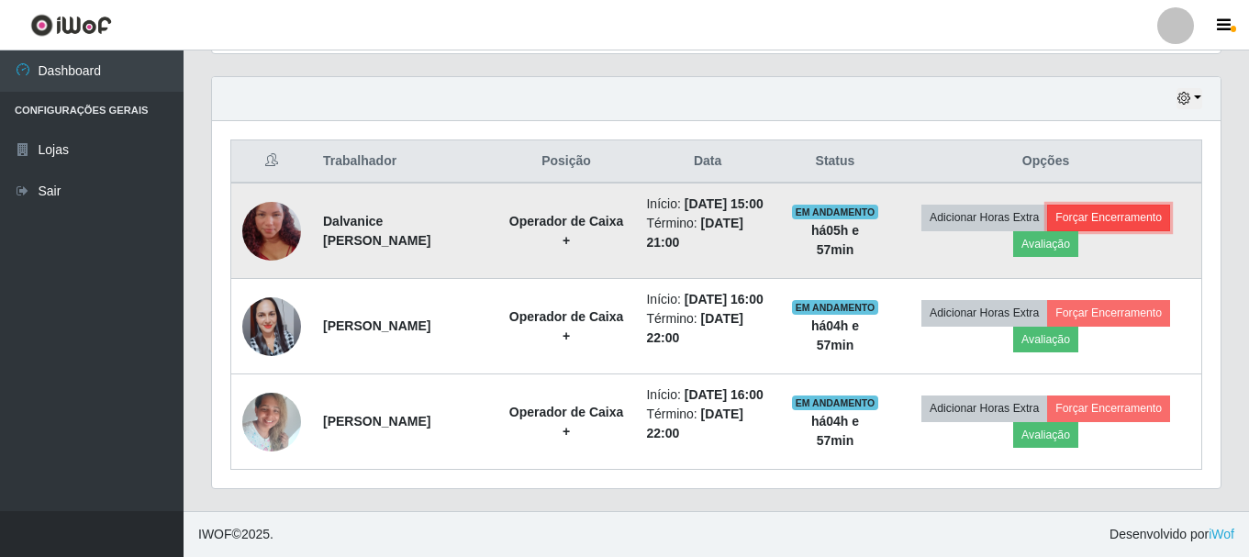
click at [1105, 205] on button "Forçar Encerramento" at bounding box center [1108, 218] width 123 height 26
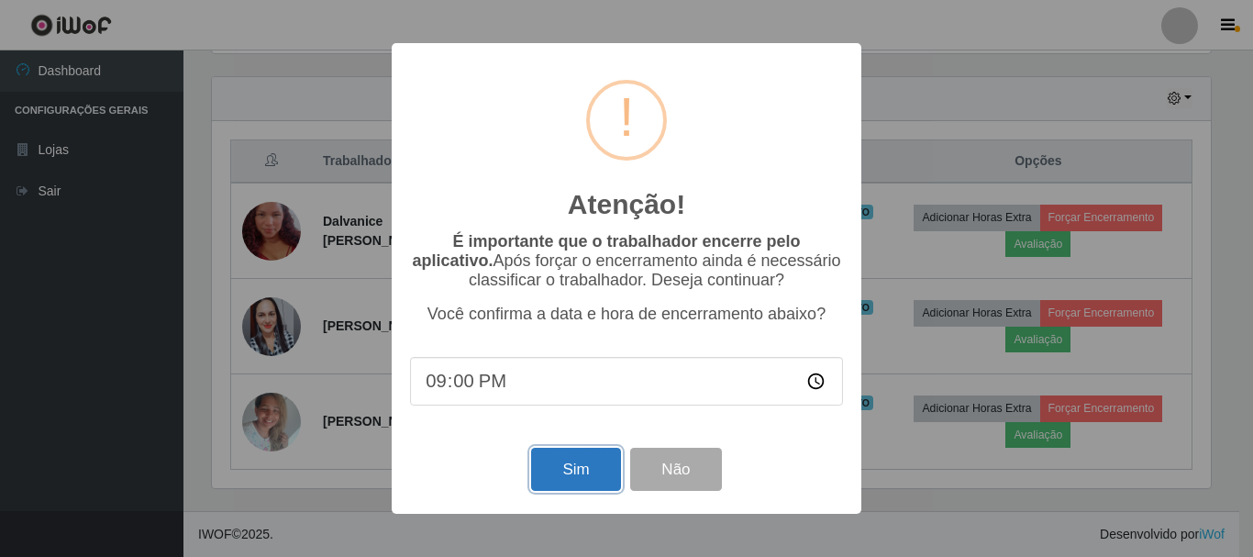
click at [580, 472] on button "Sim" at bounding box center [575, 469] width 89 height 43
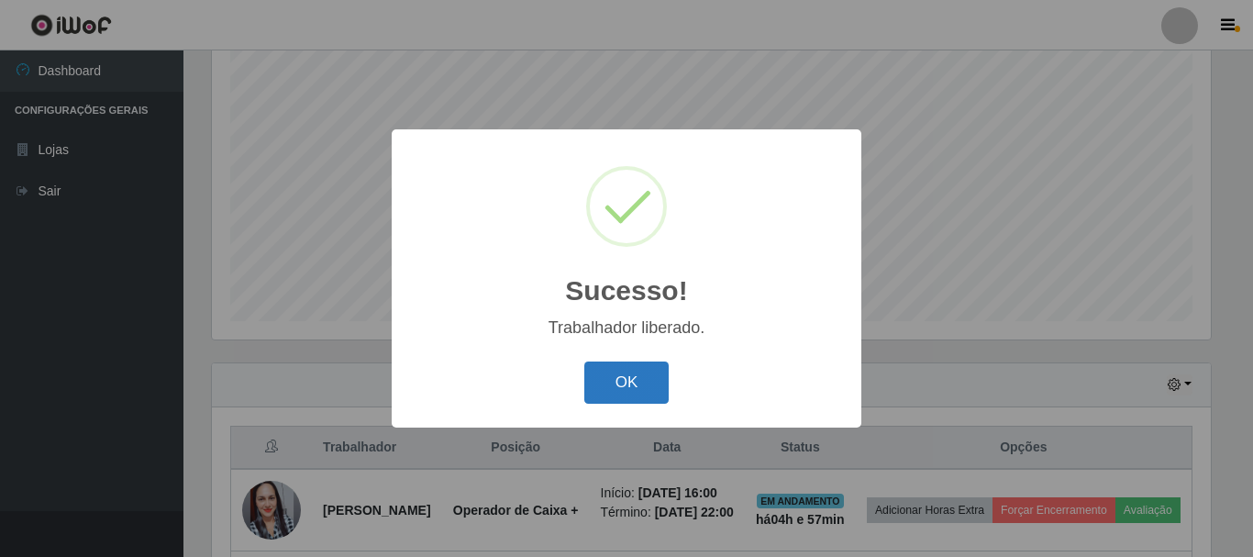
click at [615, 394] on button "OK" at bounding box center [626, 382] width 85 height 43
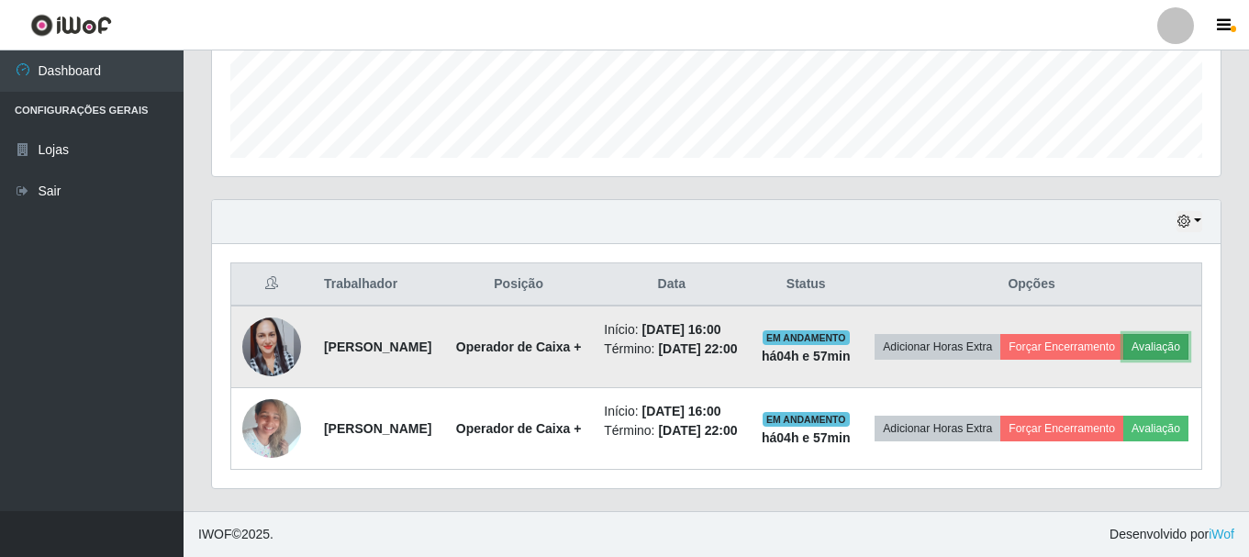
click at [1123, 334] on button "Avaliação" at bounding box center [1155, 347] width 65 height 26
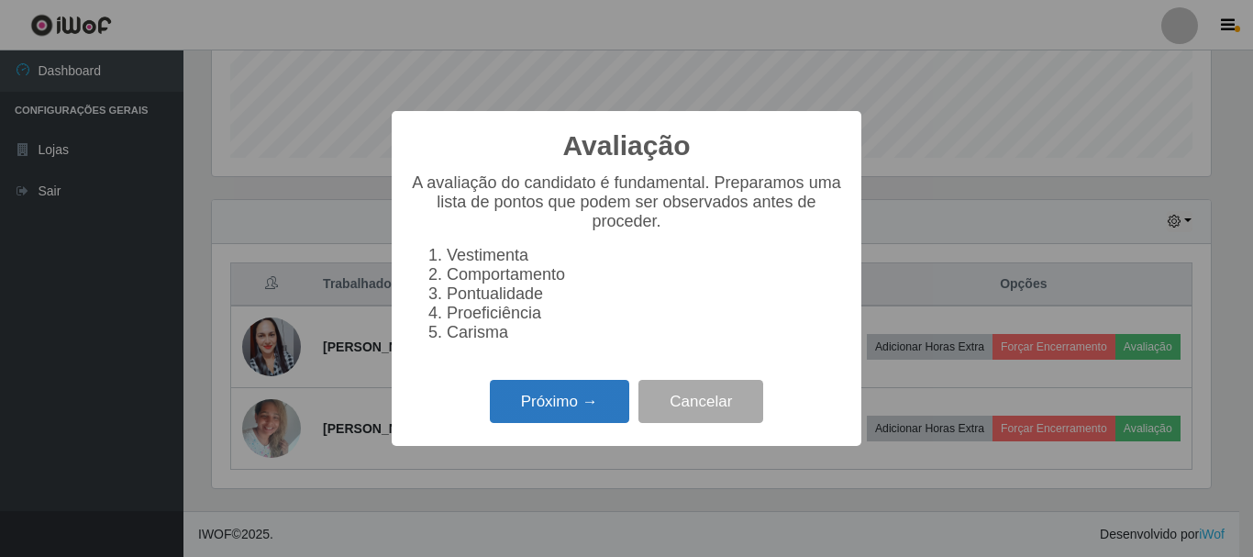
click at [566, 403] on button "Próximo →" at bounding box center [559, 401] width 139 height 43
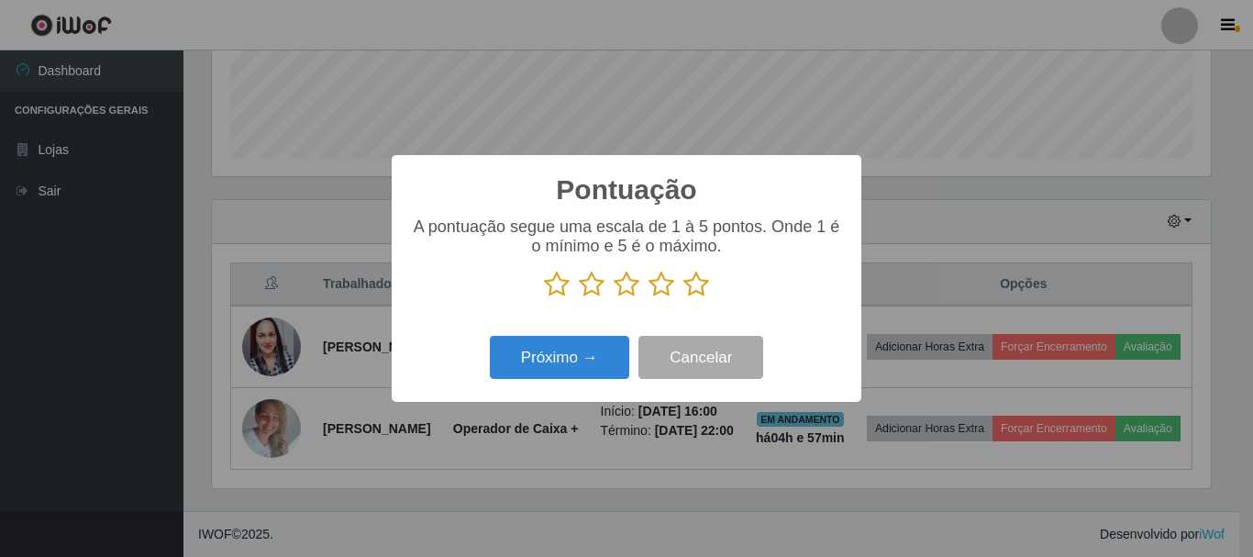
click at [688, 286] on icon at bounding box center [696, 285] width 26 height 28
click at [683, 298] on input "radio" at bounding box center [683, 298] width 0 height 0
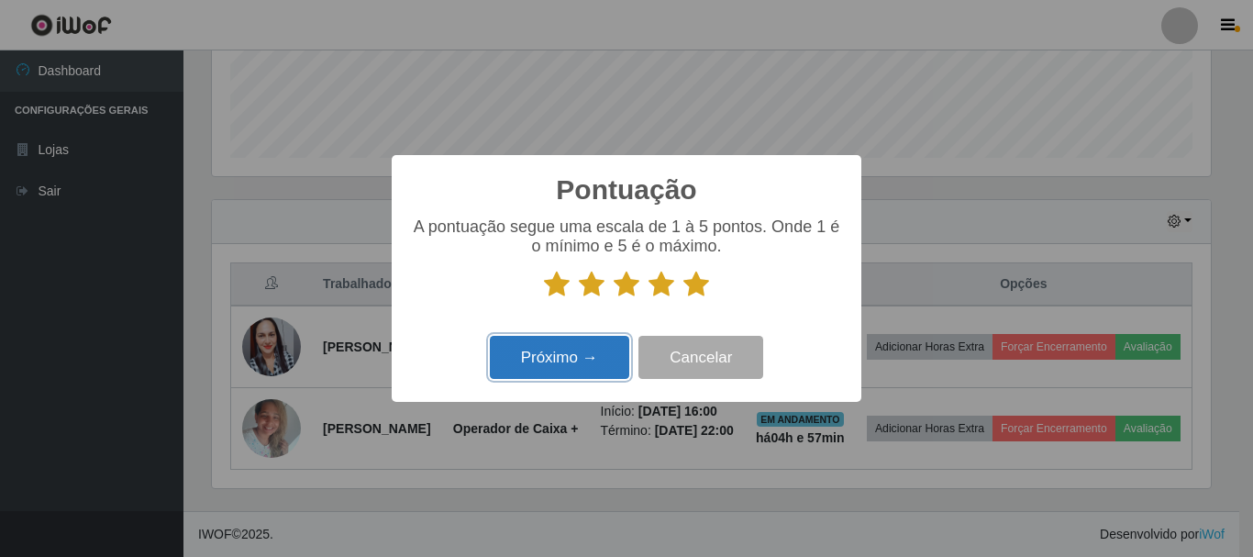
click at [587, 351] on button "Próximo →" at bounding box center [559, 357] width 139 height 43
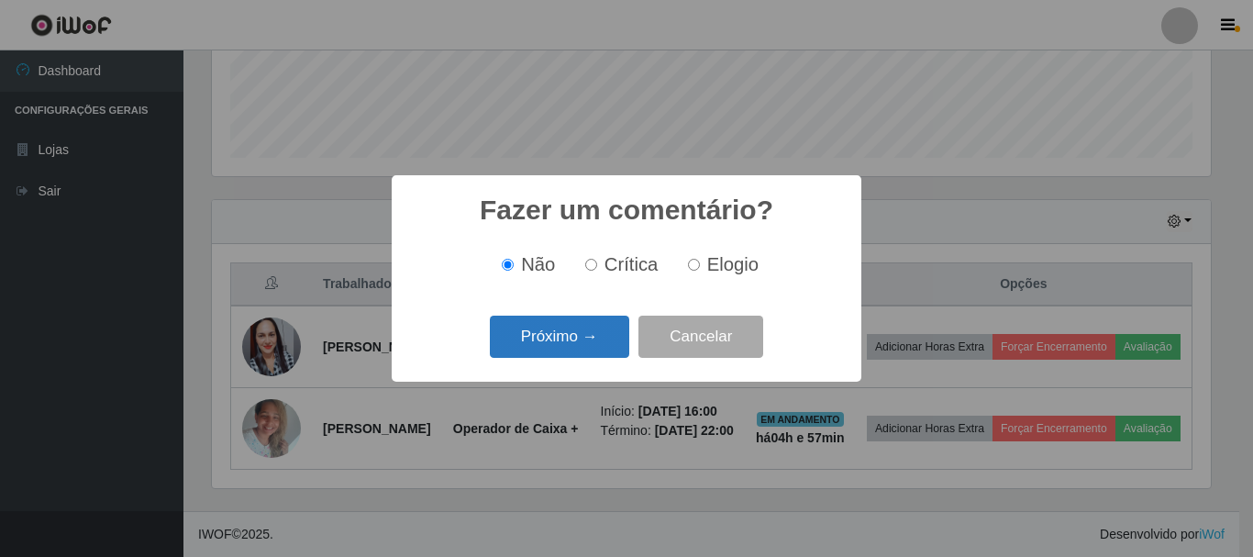
click at [587, 339] on button "Próximo →" at bounding box center [559, 337] width 139 height 43
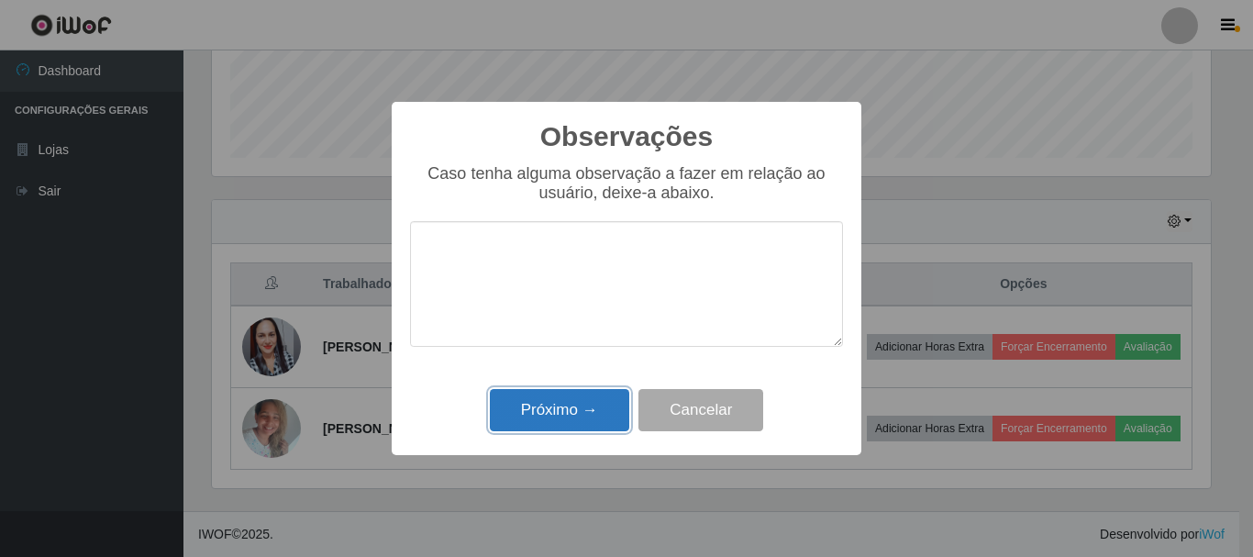
click at [594, 406] on button "Próximo →" at bounding box center [559, 410] width 139 height 43
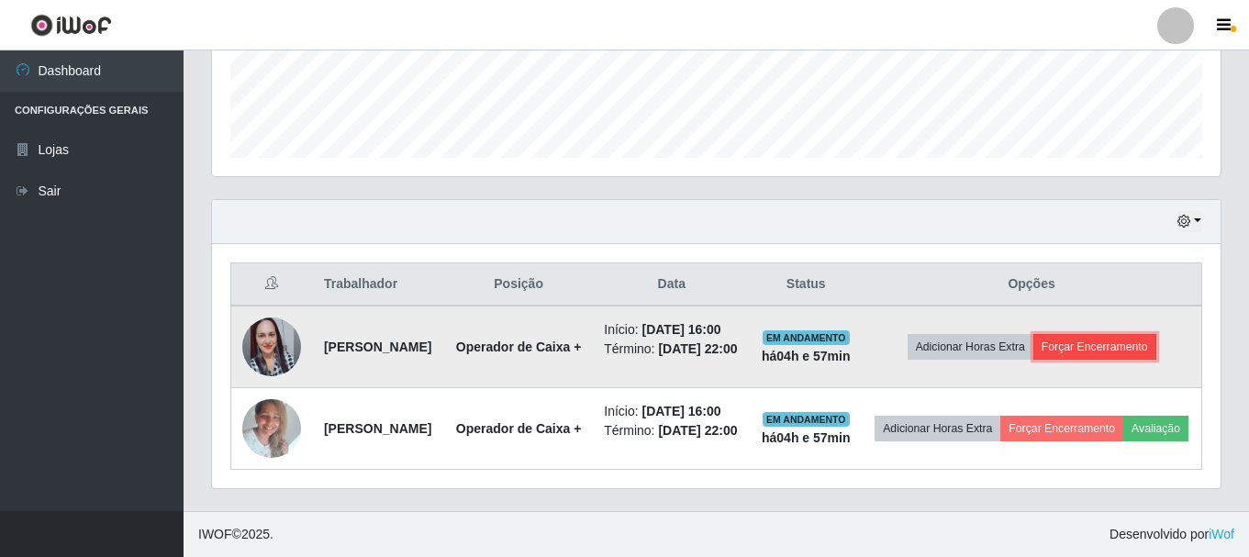
click at [1099, 334] on button "Forçar Encerramento" at bounding box center [1094, 347] width 123 height 26
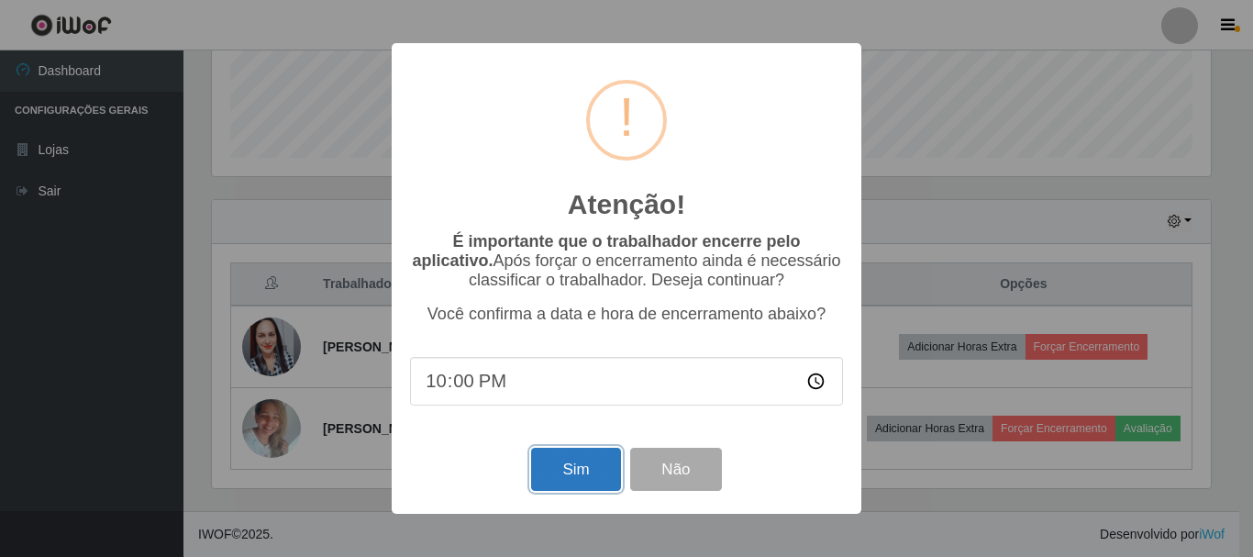
click at [578, 474] on button "Sim" at bounding box center [575, 469] width 89 height 43
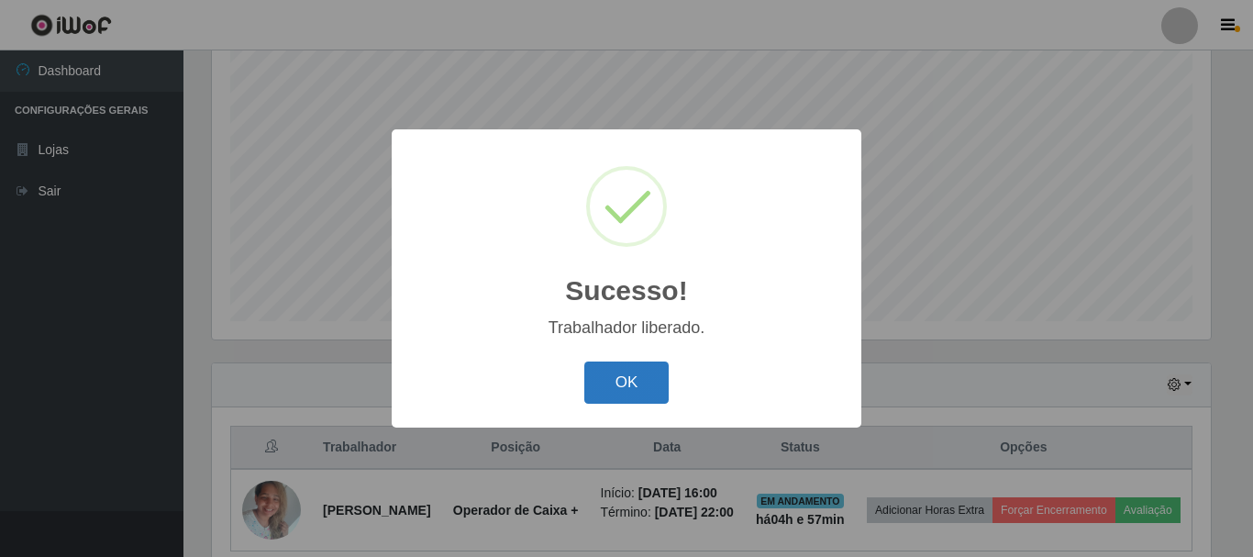
click at [625, 382] on button "OK" at bounding box center [626, 382] width 85 height 43
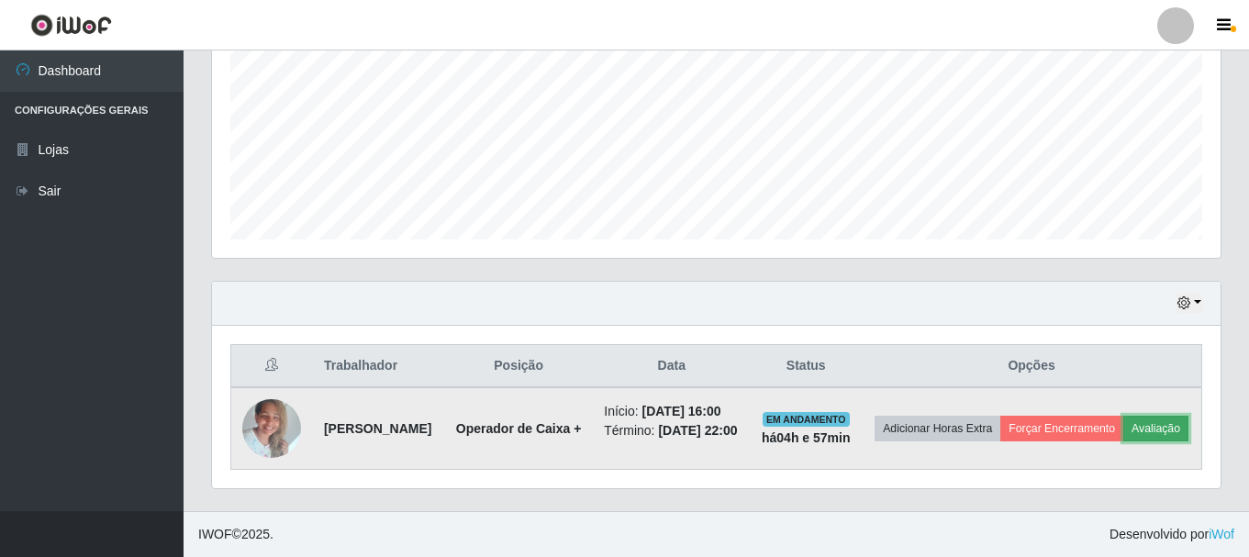
click at [1123, 421] on button "Avaliação" at bounding box center [1155, 429] width 65 height 26
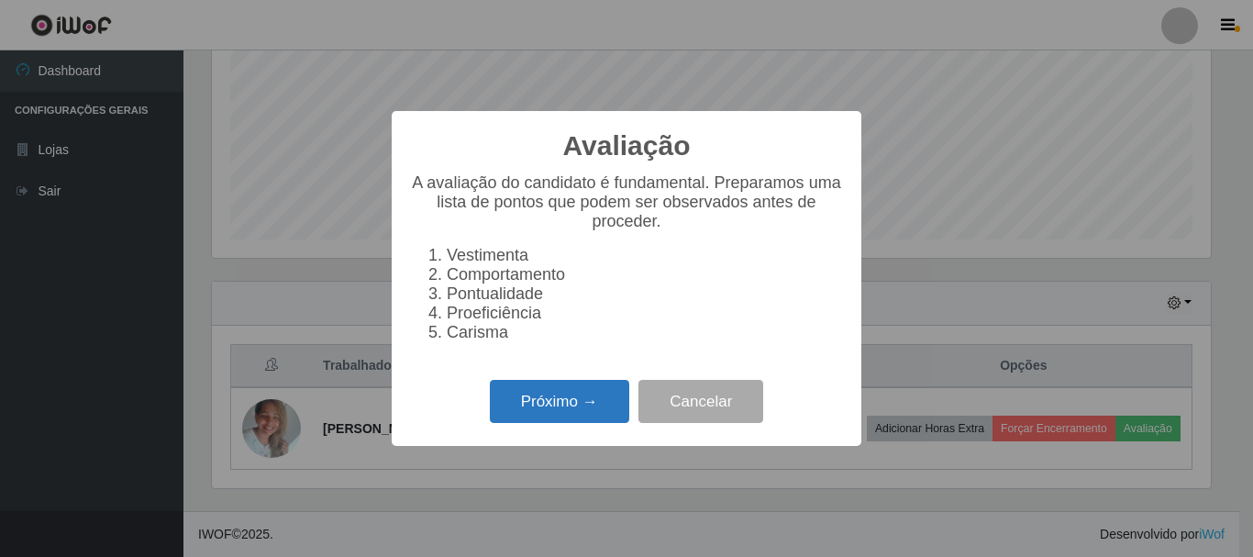
click at [628, 414] on button "Próximo →" at bounding box center [559, 401] width 139 height 43
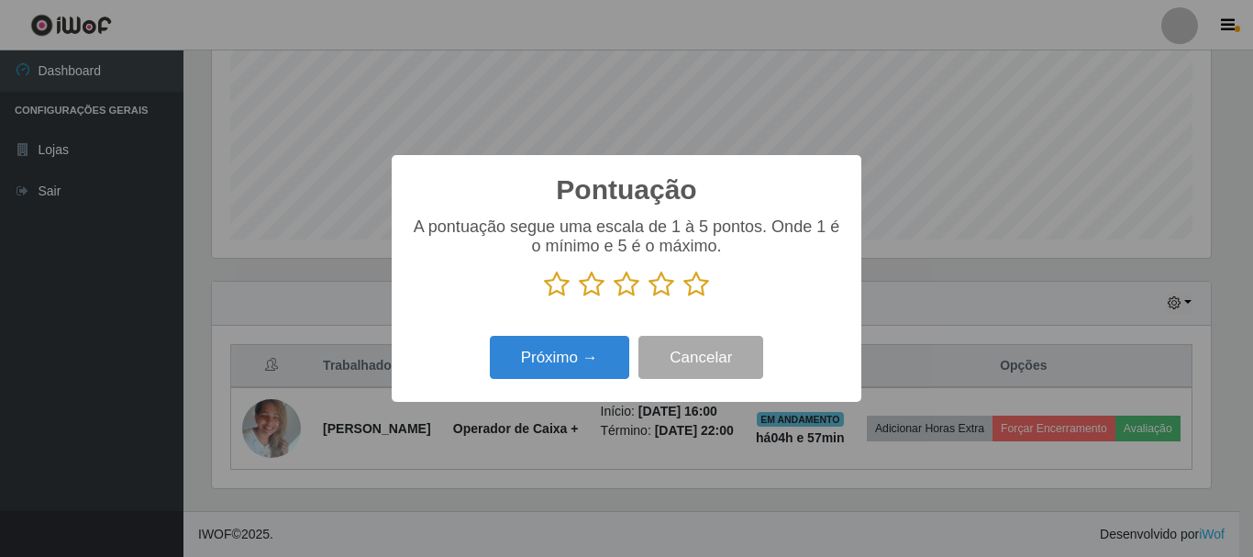
click at [699, 285] on icon at bounding box center [696, 285] width 26 height 28
click at [683, 298] on input "radio" at bounding box center [683, 298] width 0 height 0
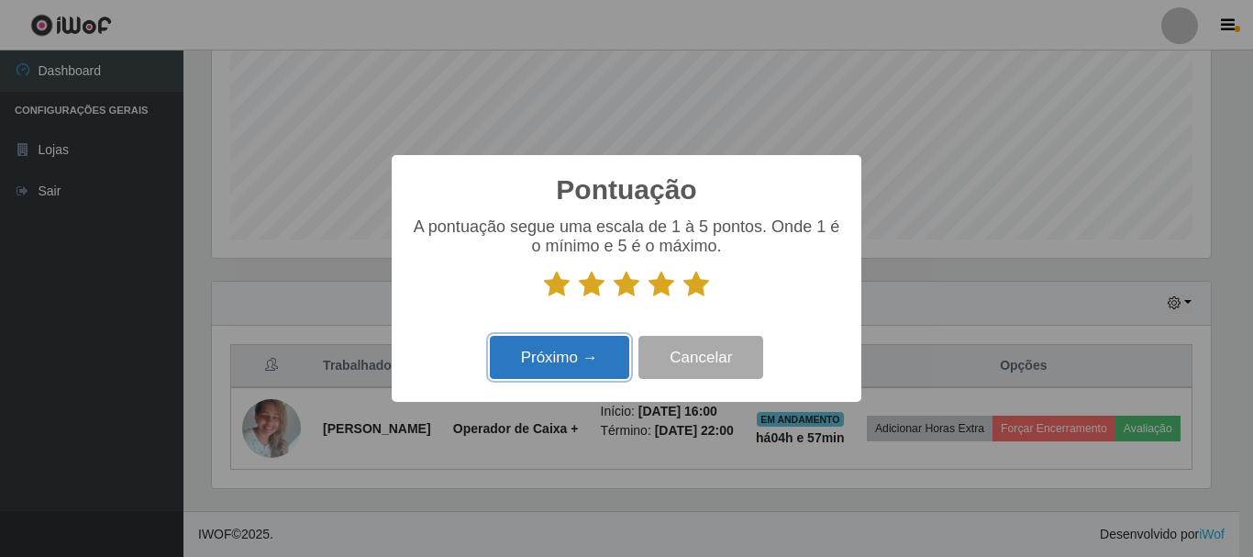
click at [586, 350] on button "Próximo →" at bounding box center [559, 357] width 139 height 43
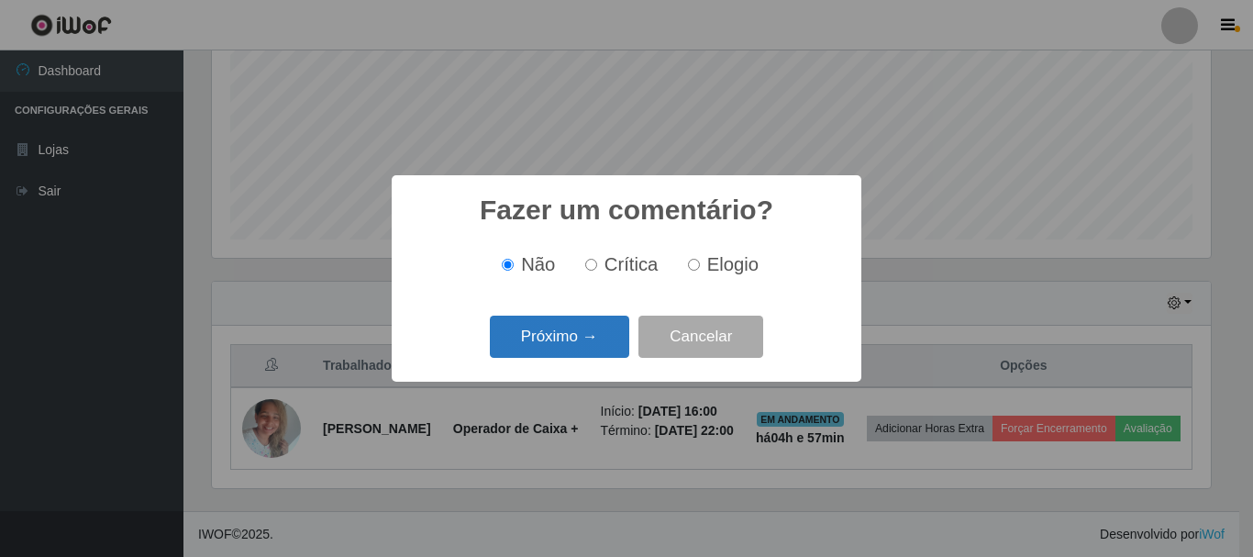
click at [618, 351] on button "Próximo →" at bounding box center [559, 337] width 139 height 43
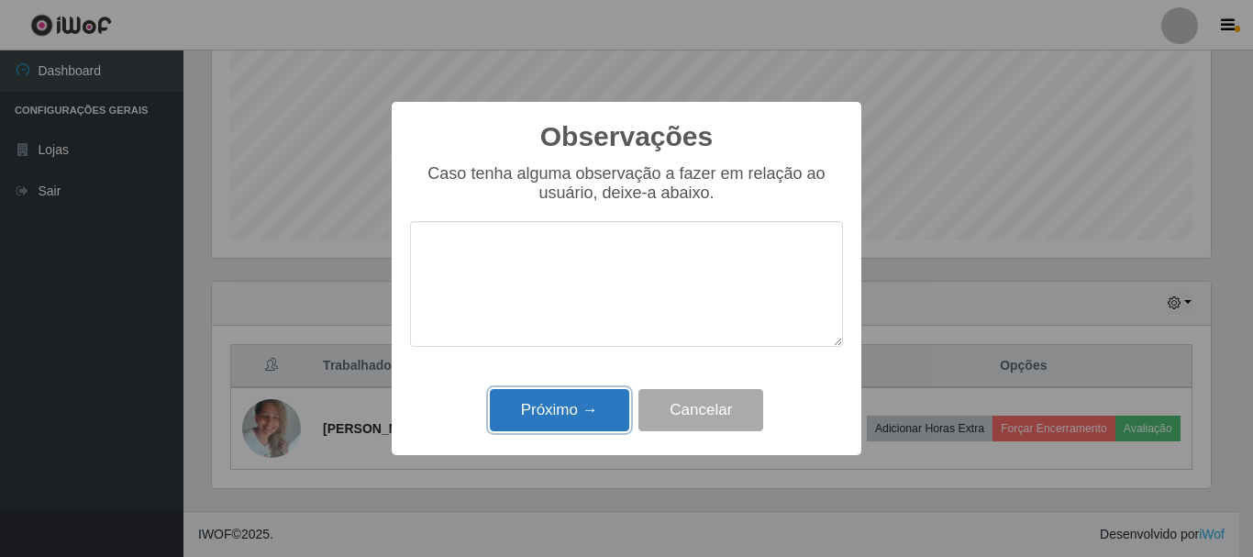
click at [588, 411] on button "Próximo →" at bounding box center [559, 410] width 139 height 43
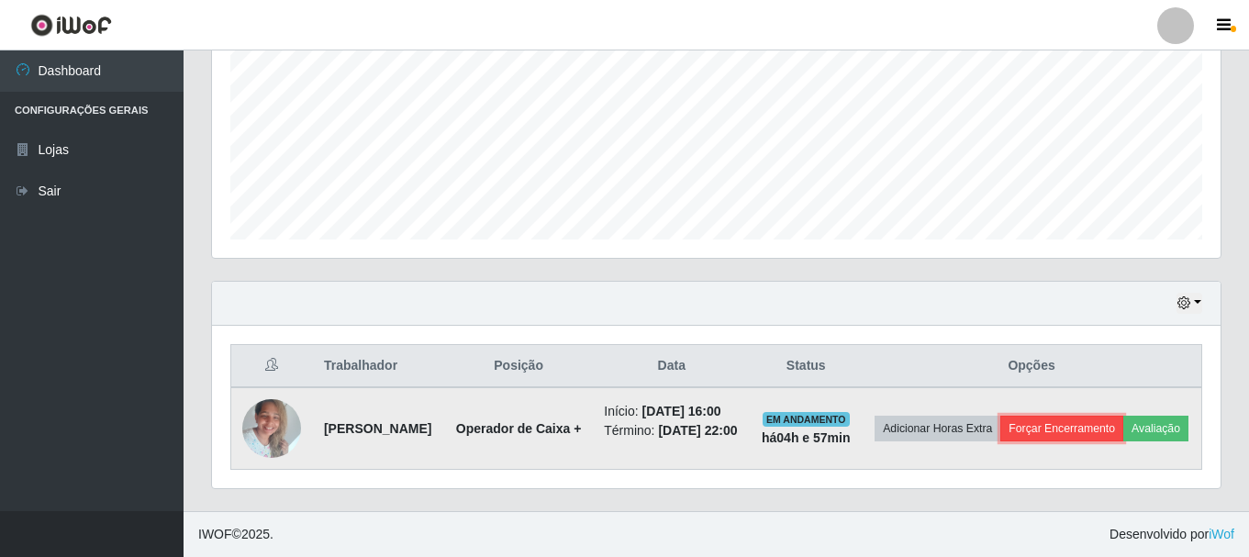
click at [1105, 416] on button "Forçar Encerramento" at bounding box center [1061, 429] width 123 height 26
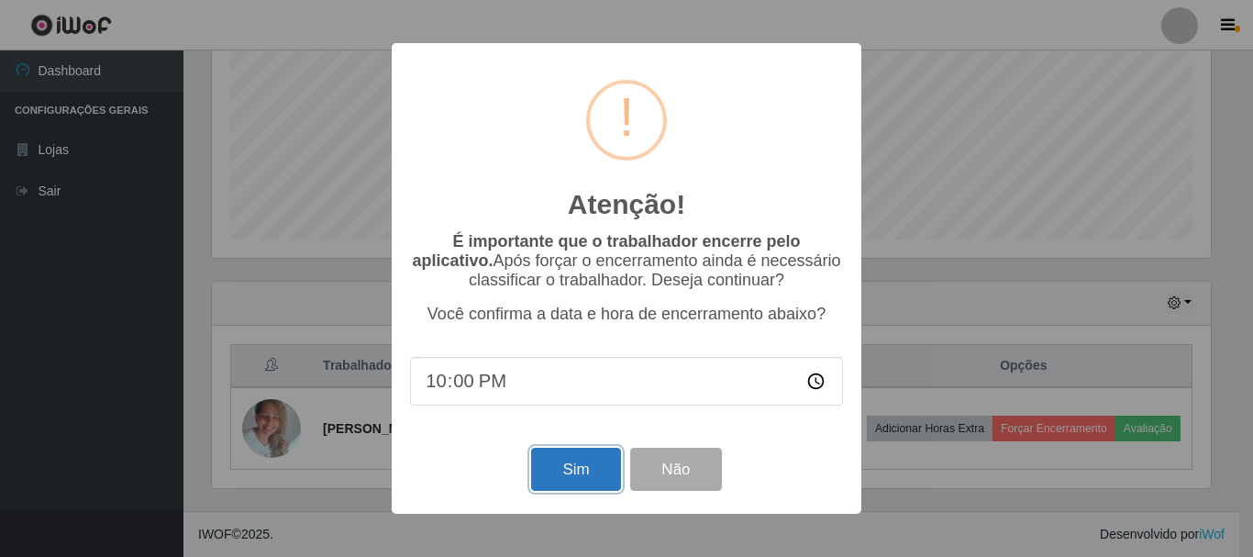
click at [547, 467] on button "Sim" at bounding box center [575, 469] width 89 height 43
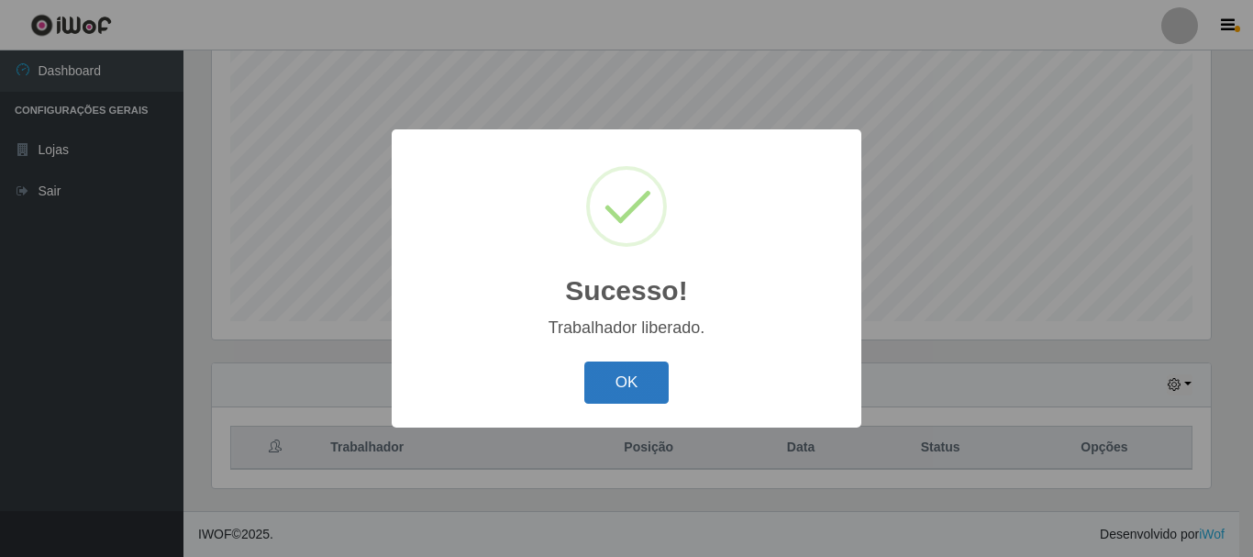
click at [641, 386] on button "OK" at bounding box center [626, 382] width 85 height 43
